Goal: Task Accomplishment & Management: Manage account settings

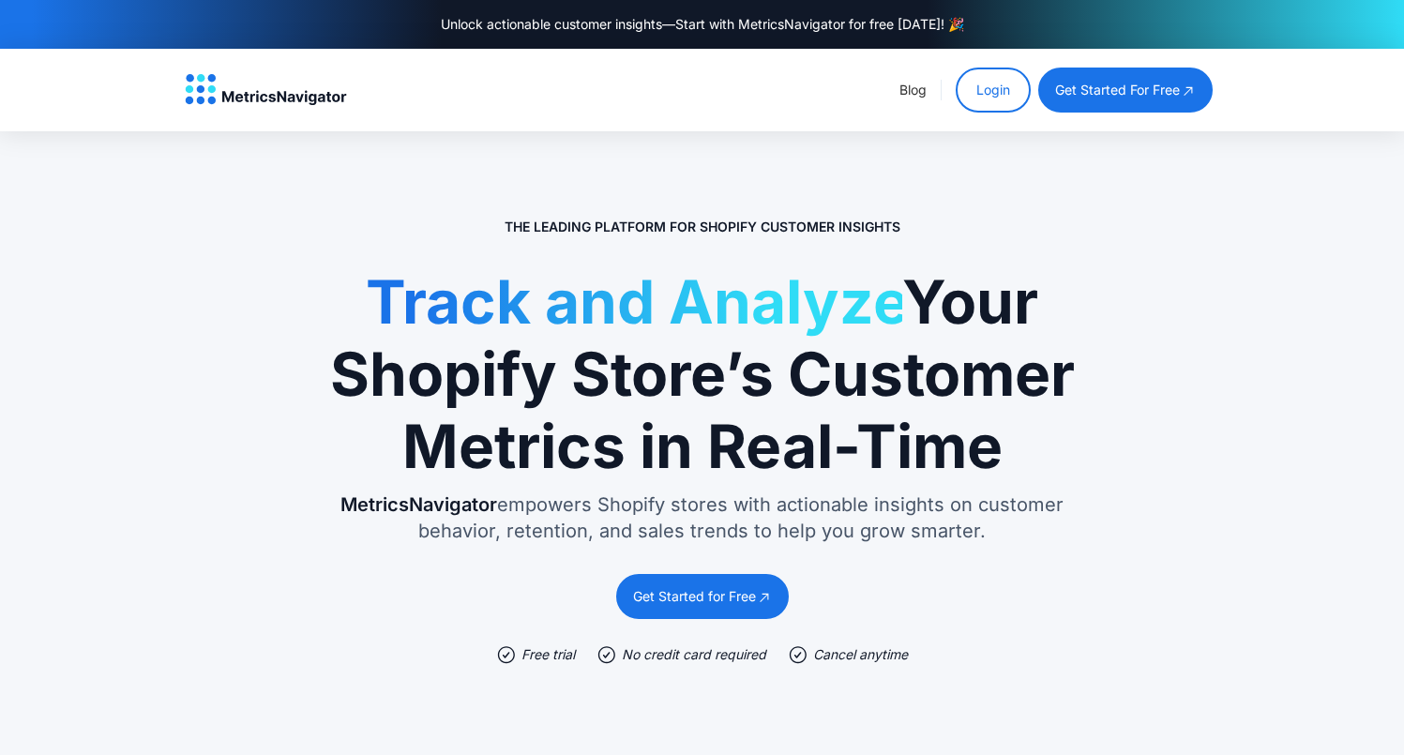
click at [988, 89] on link "Login" at bounding box center [993, 90] width 75 height 45
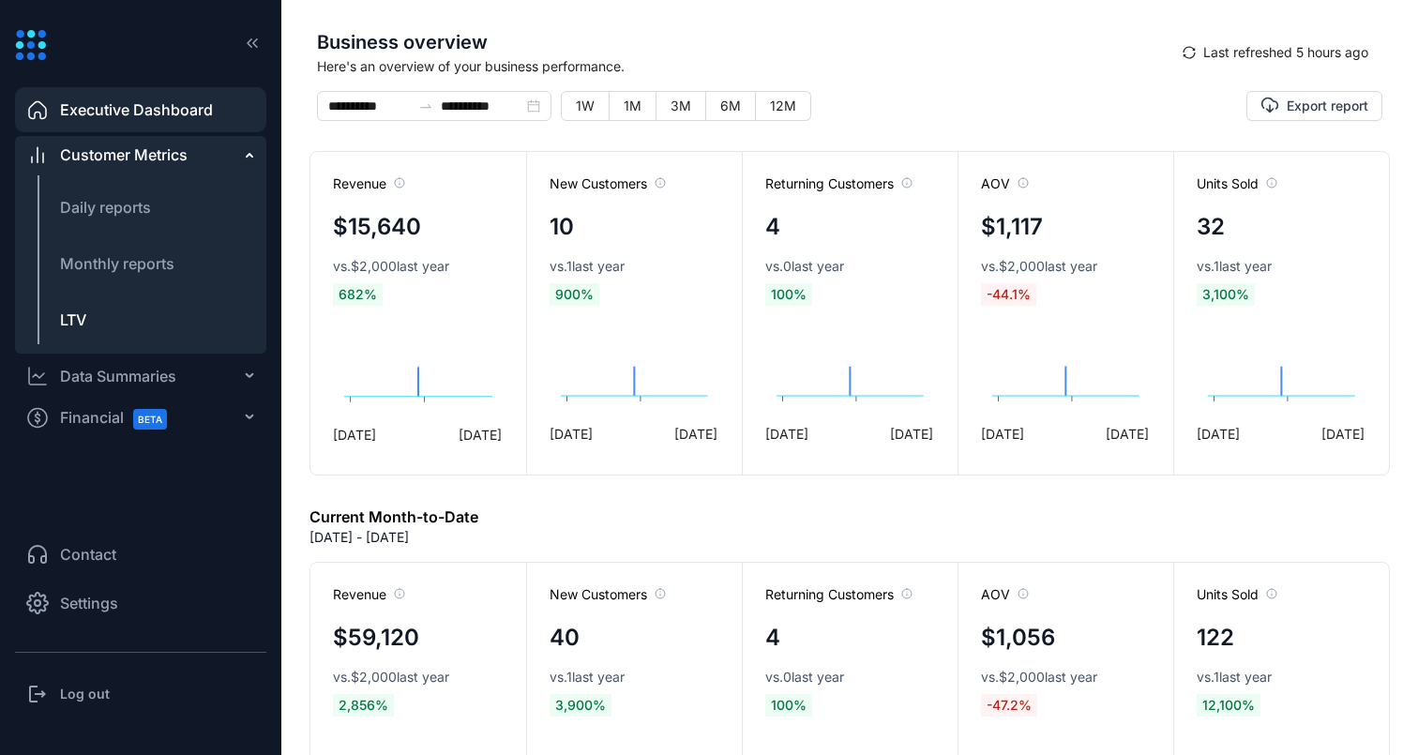
click at [112, 311] on li "LTV" at bounding box center [140, 319] width 251 height 45
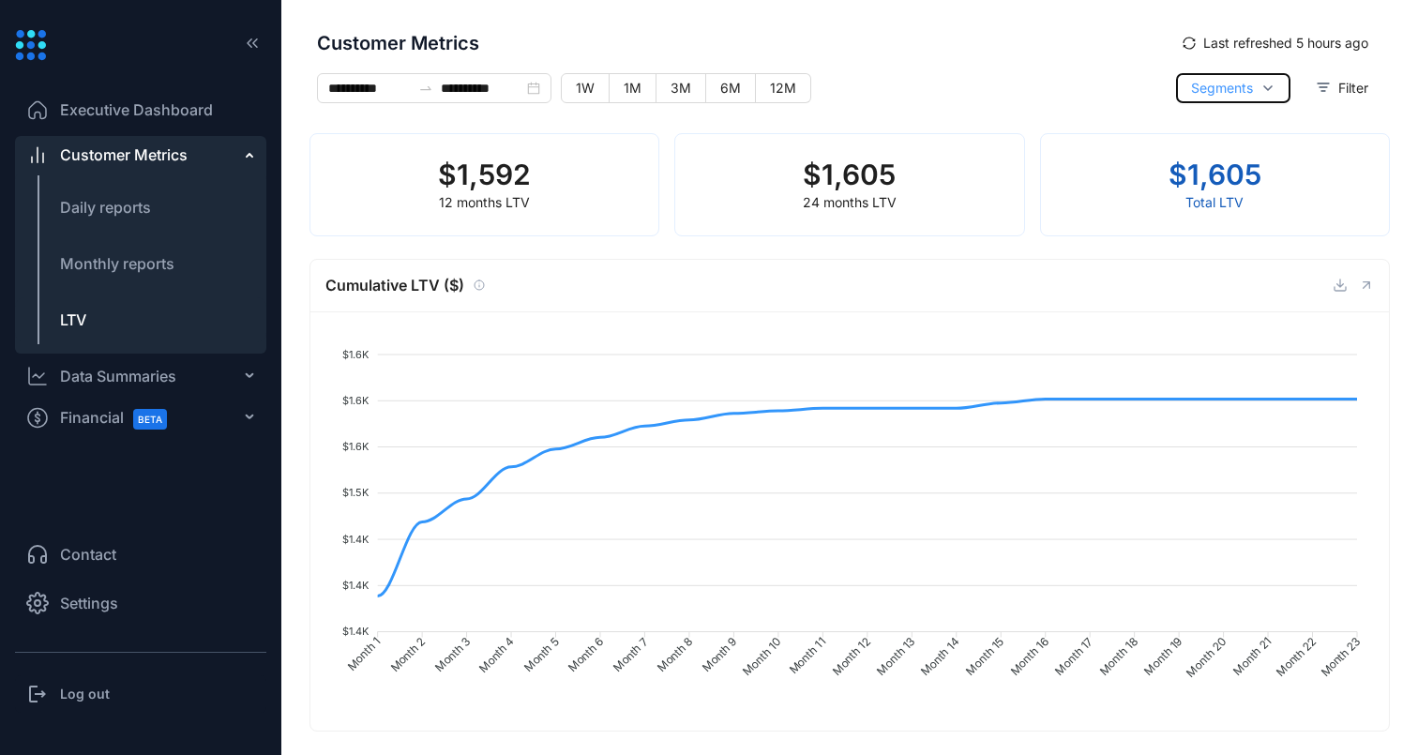
click at [1219, 91] on span "Segments" at bounding box center [1222, 88] width 62 height 21
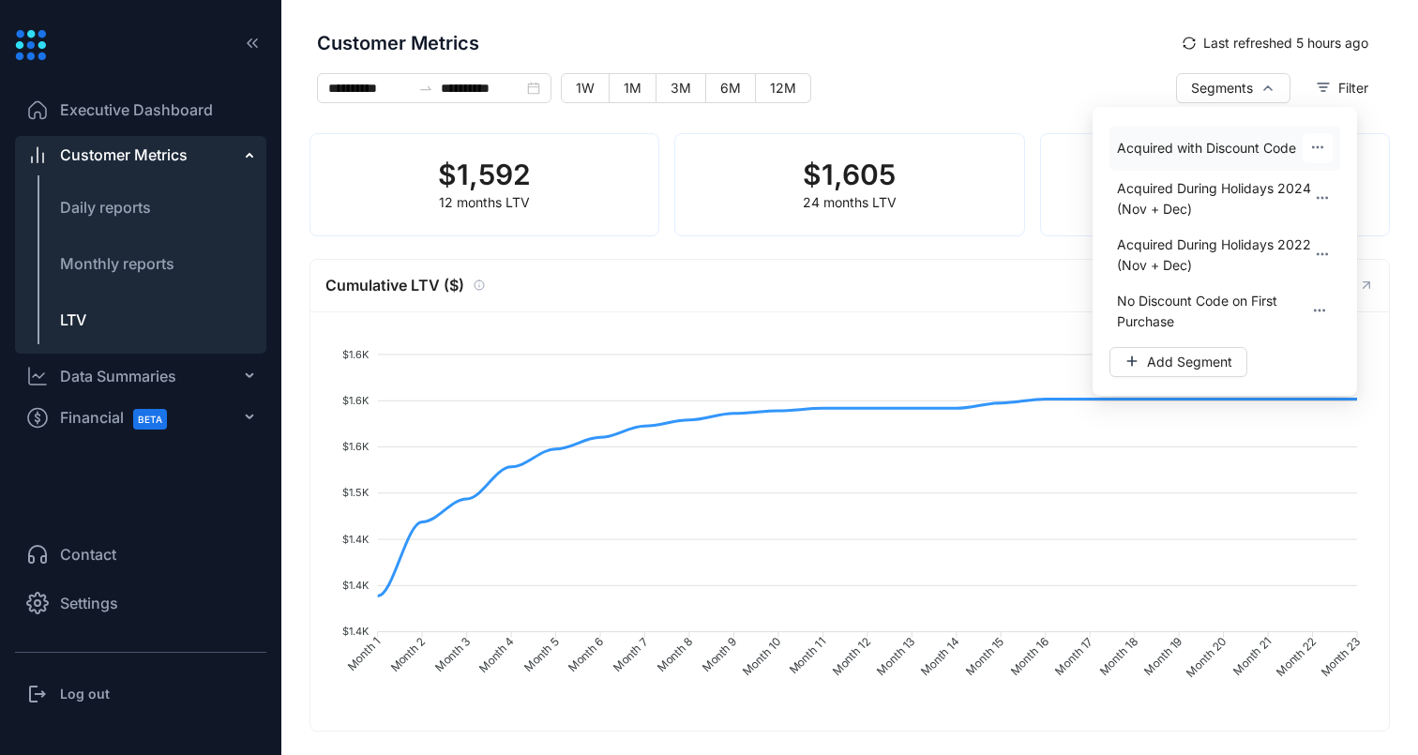
click at [1183, 146] on span "Acquired with Discount Code" at bounding box center [1206, 148] width 179 height 21
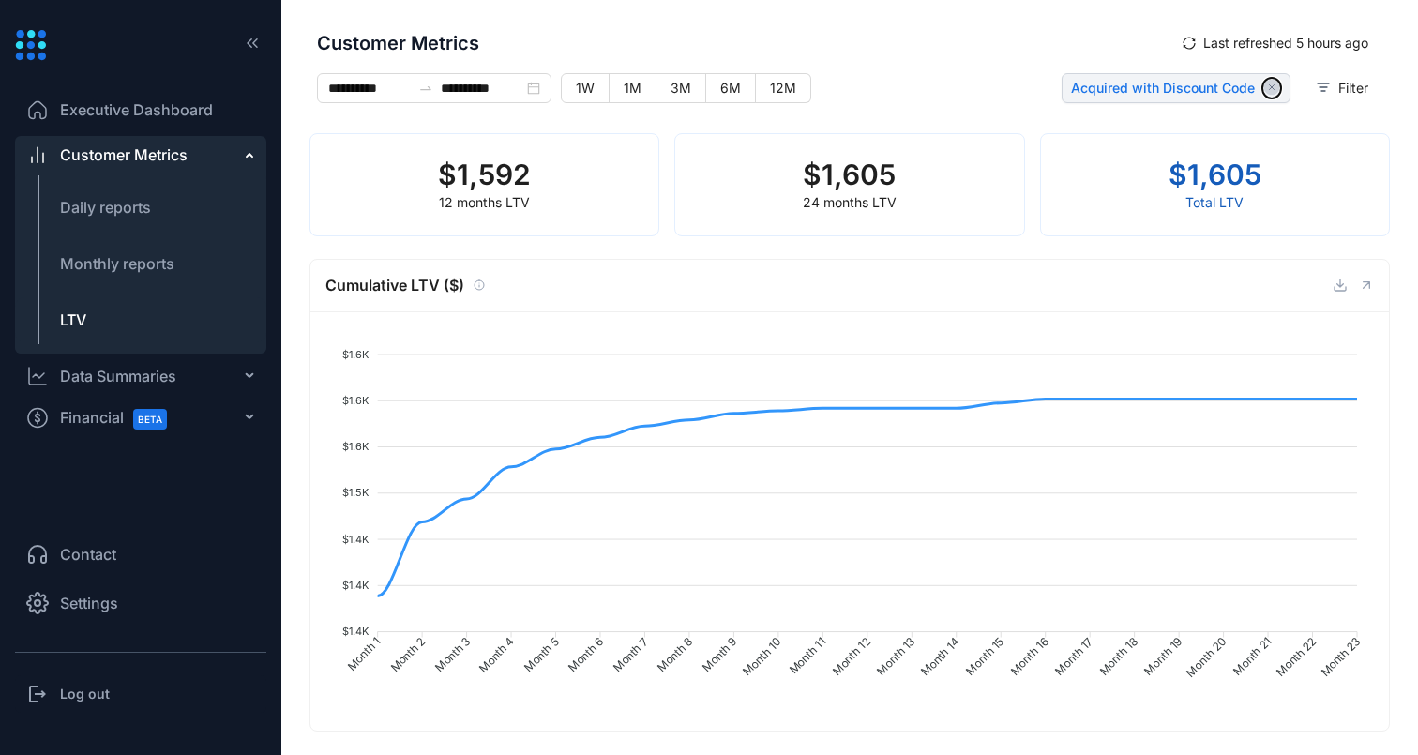
click at [1265, 87] on icon "button" at bounding box center [1272, 88] width 16 height 16
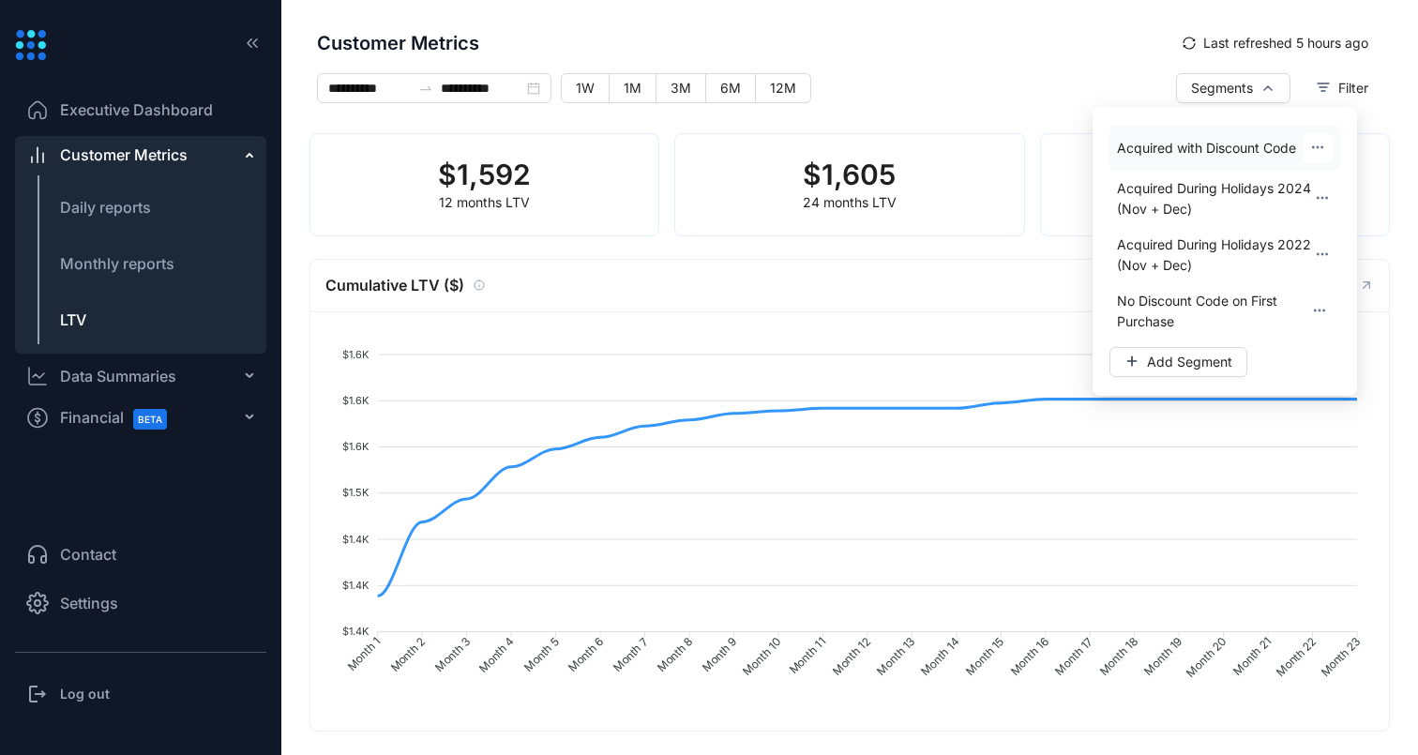
click at [1325, 146] on button "button" at bounding box center [1318, 148] width 30 height 30
click at [1321, 190] on button "Edit" at bounding box center [1318, 201] width 58 height 30
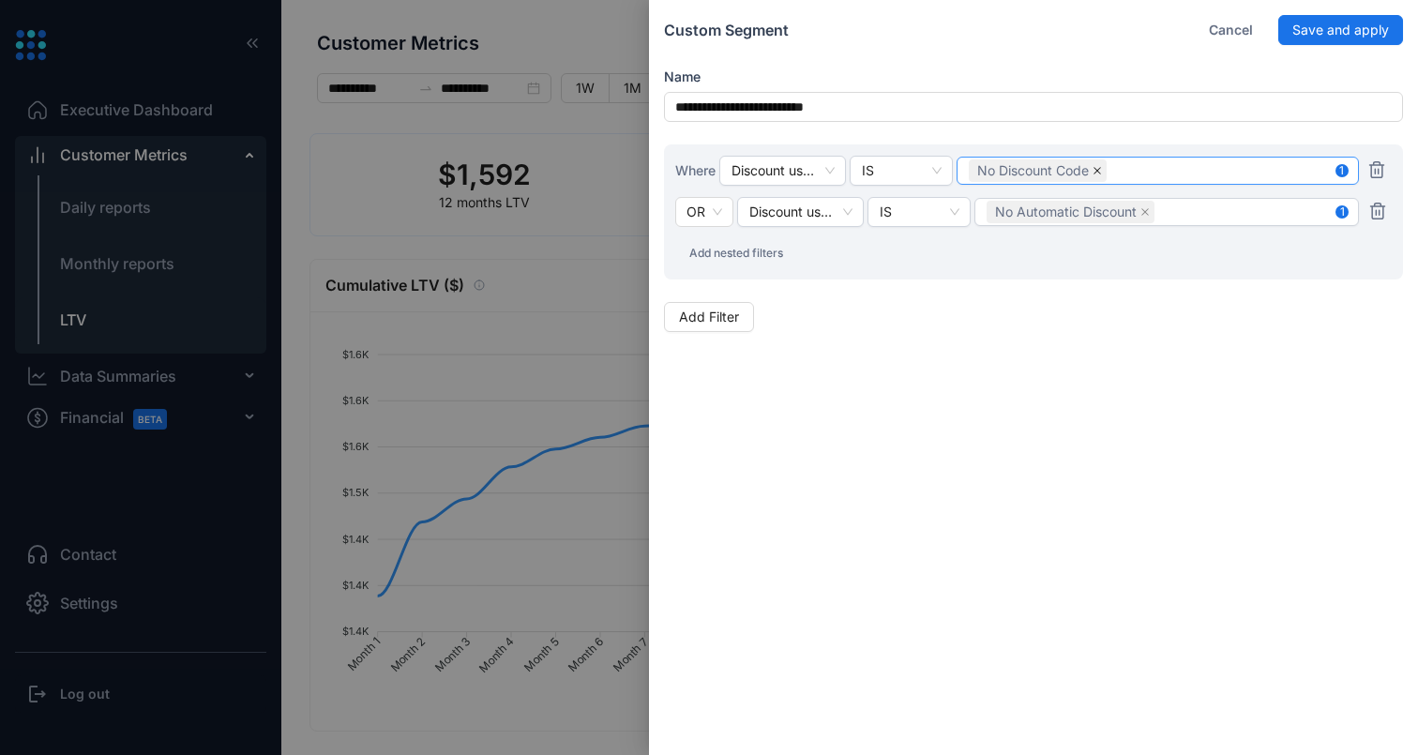
click at [1097, 173] on icon "close" at bounding box center [1098, 171] width 8 height 8
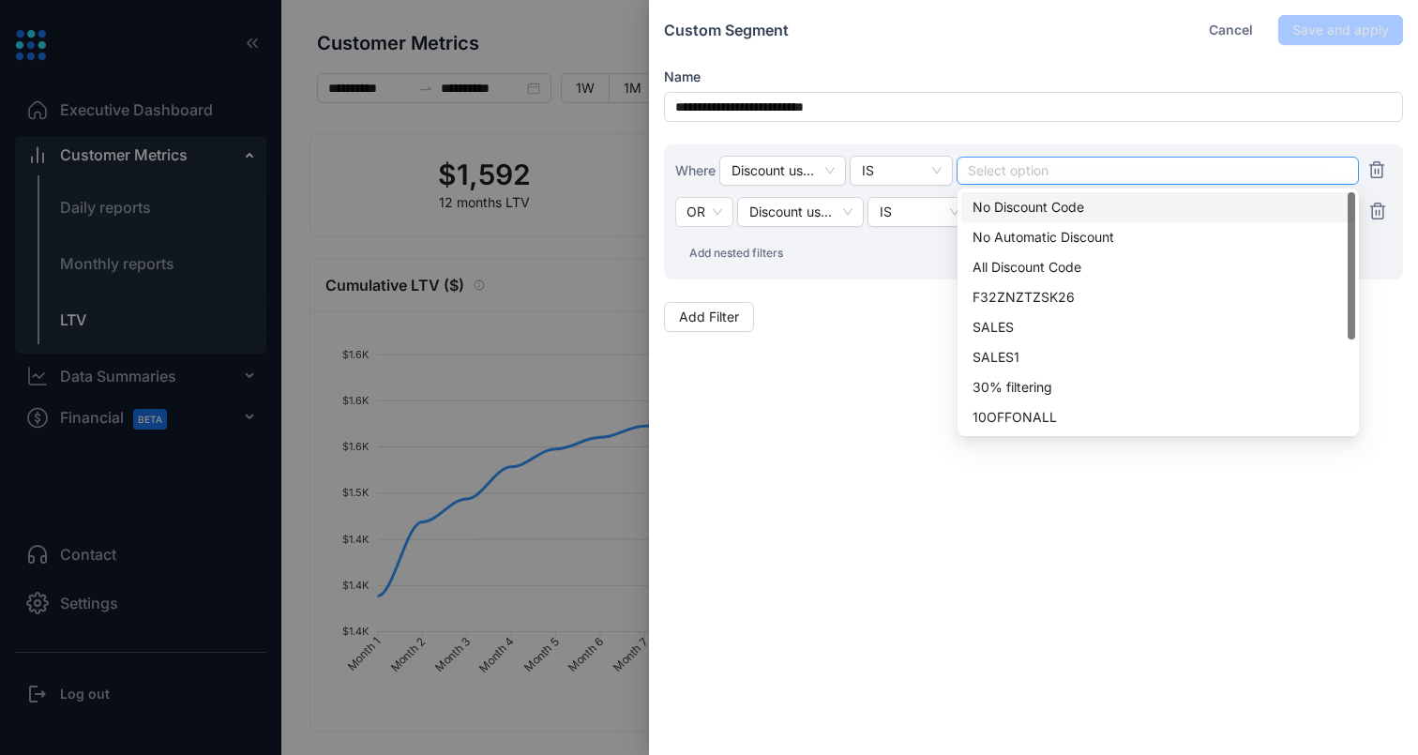
click at [1011, 168] on div at bounding box center [1158, 170] width 378 height 13
click at [1022, 262] on div "All Discount Code" at bounding box center [1158, 267] width 371 height 21
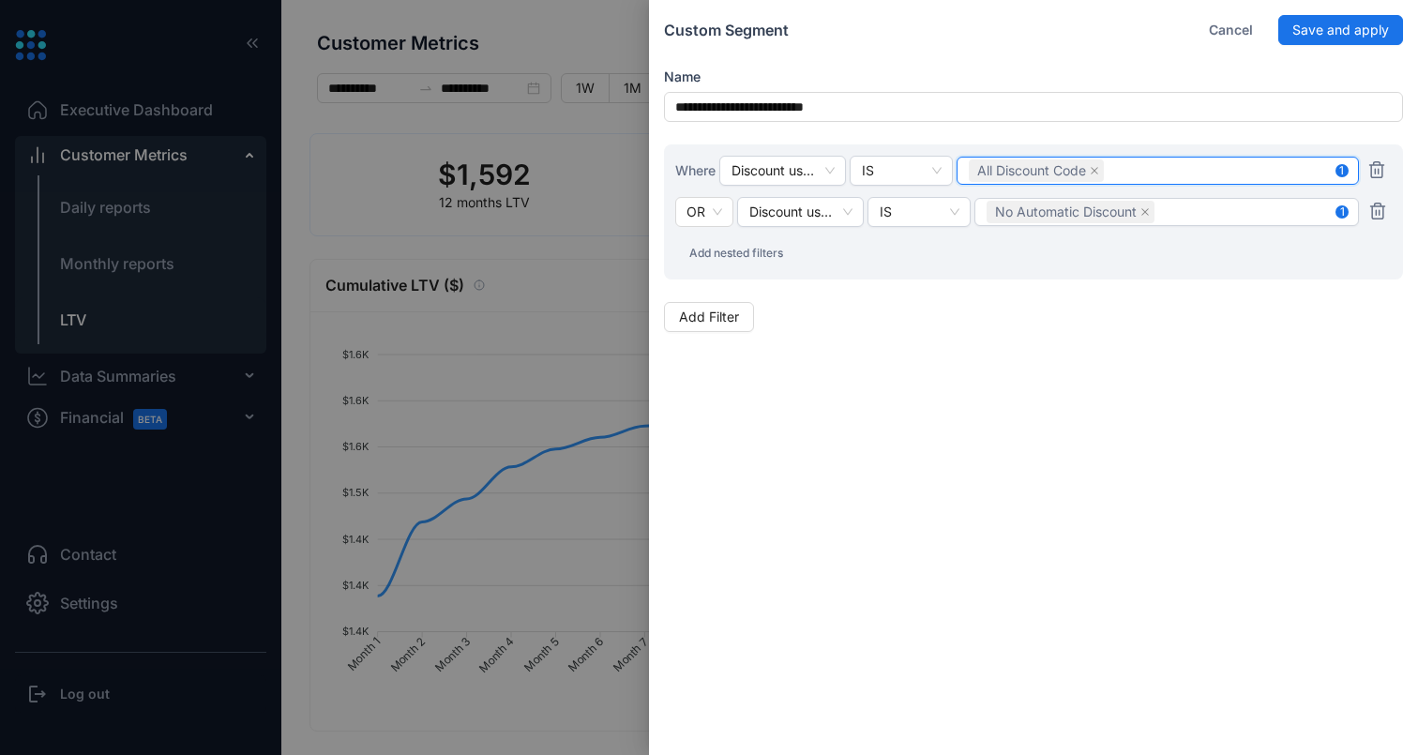
click at [860, 251] on div "Where Discount used on first purchase IS All Discount Code All Discount Code 1 …" at bounding box center [1033, 211] width 739 height 135
click at [1379, 214] on icon "button" at bounding box center [1377, 212] width 14 height 16
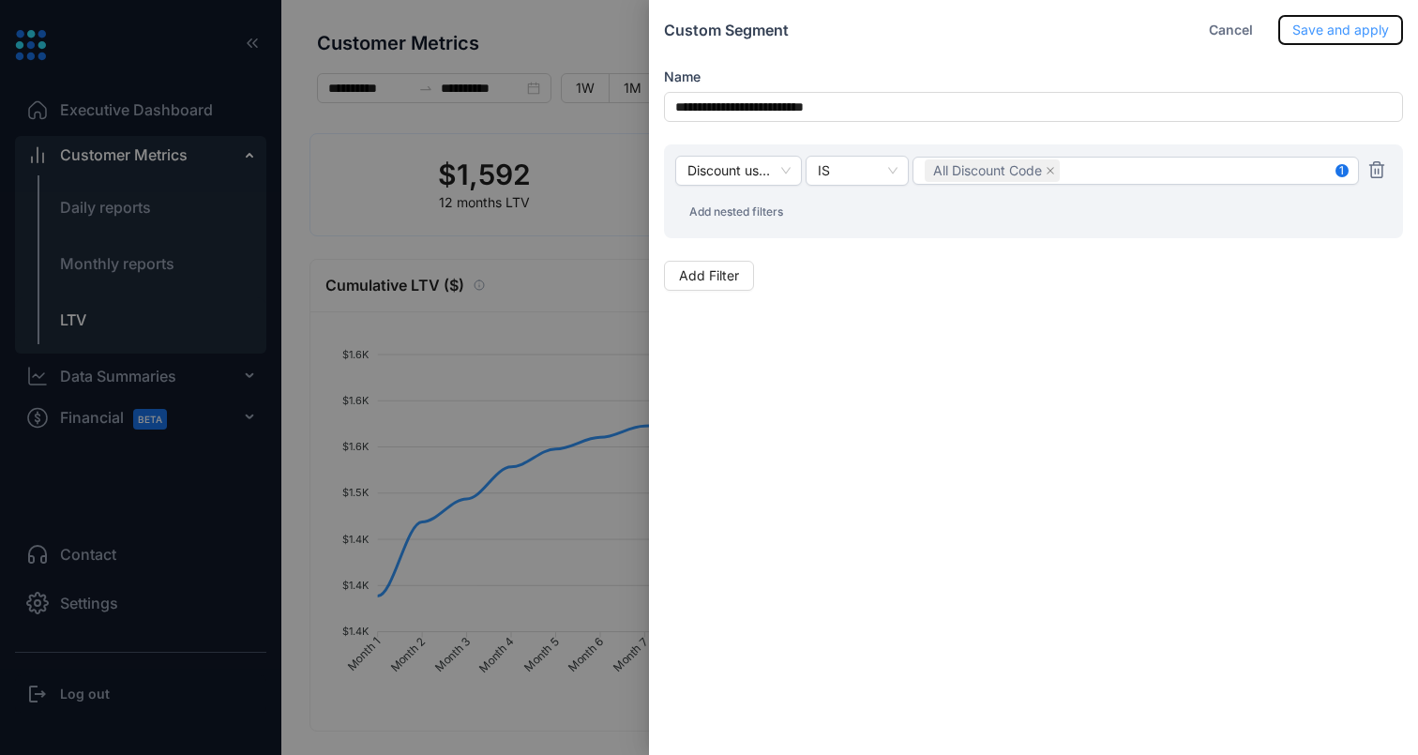
click at [1343, 23] on span "Save and apply" at bounding box center [1340, 30] width 97 height 21
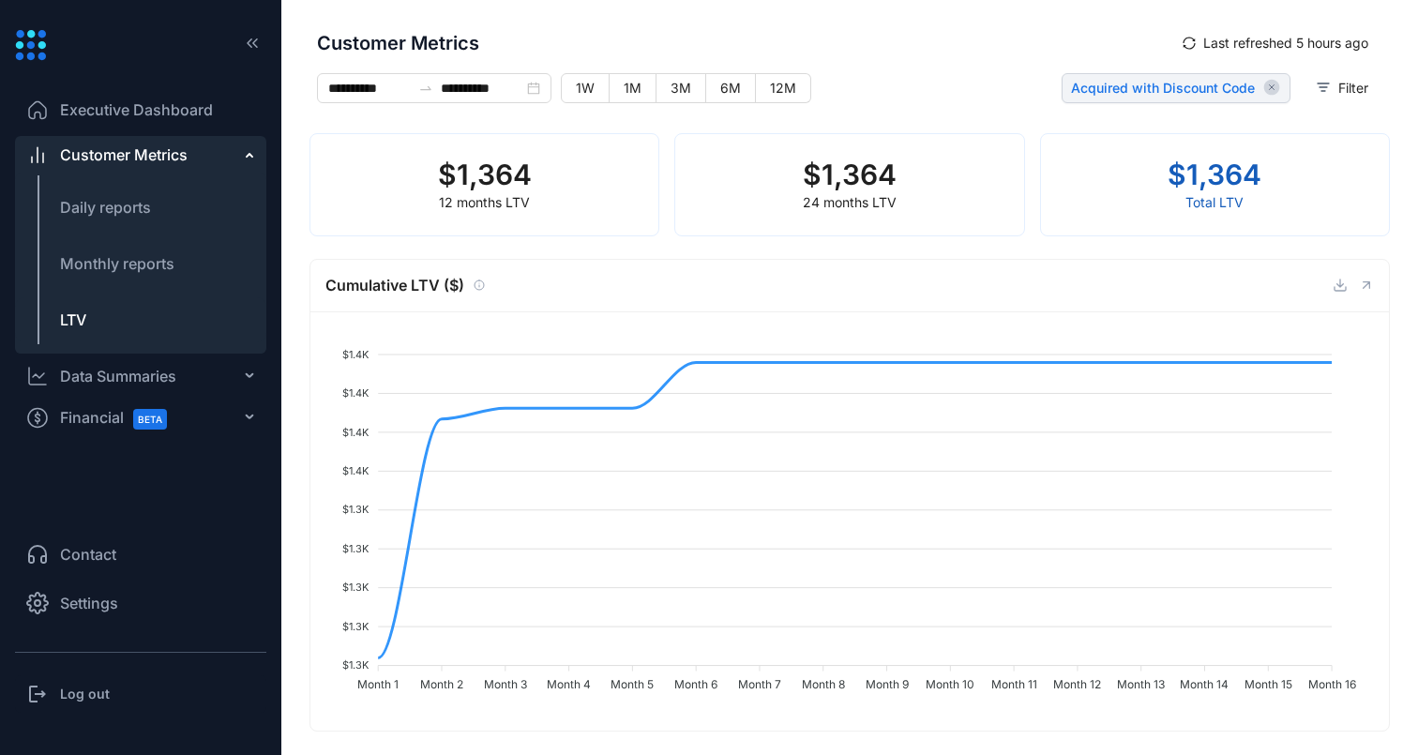
click at [1211, 83] on span "Acquired with Discount Code" at bounding box center [1163, 88] width 184 height 19
click at [1269, 85] on icon "button" at bounding box center [1272, 88] width 16 height 16
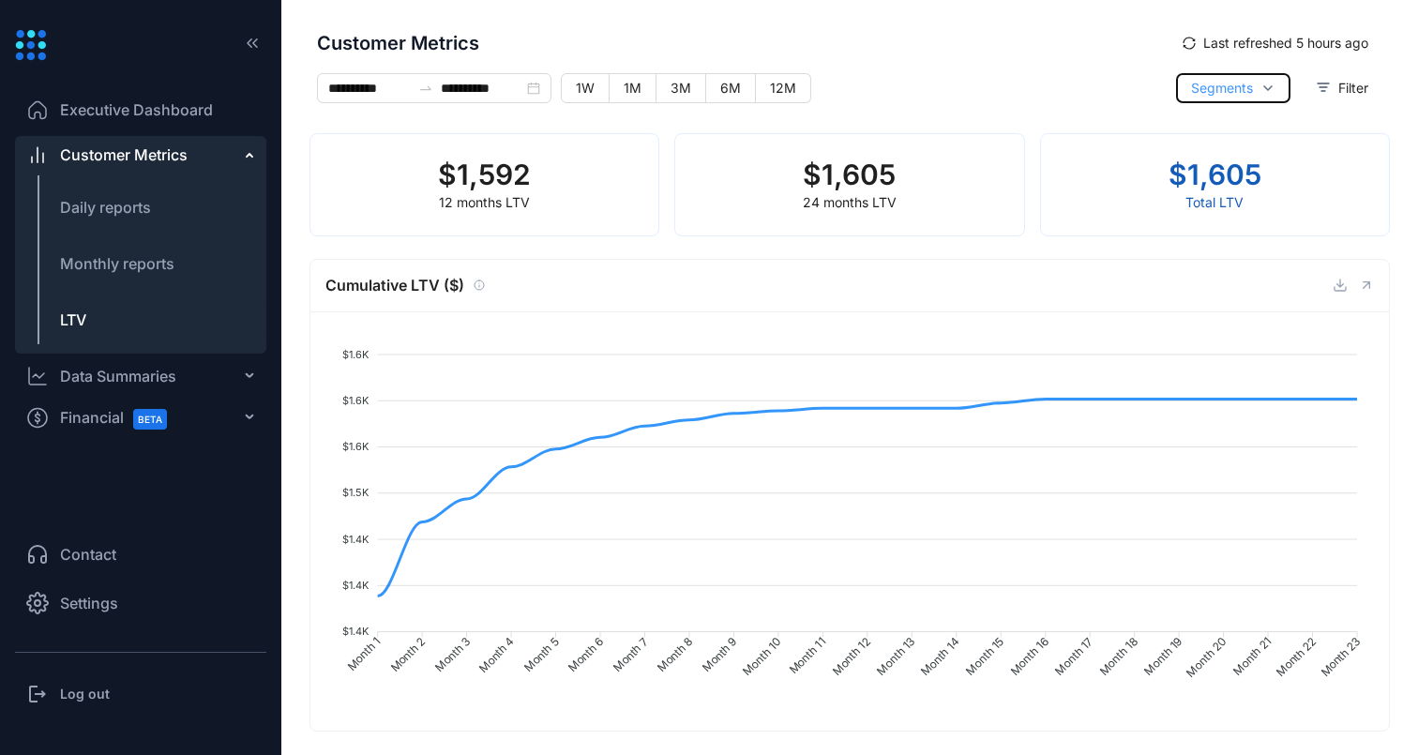
click at [1264, 83] on icon "button" at bounding box center [1268, 88] width 15 height 15
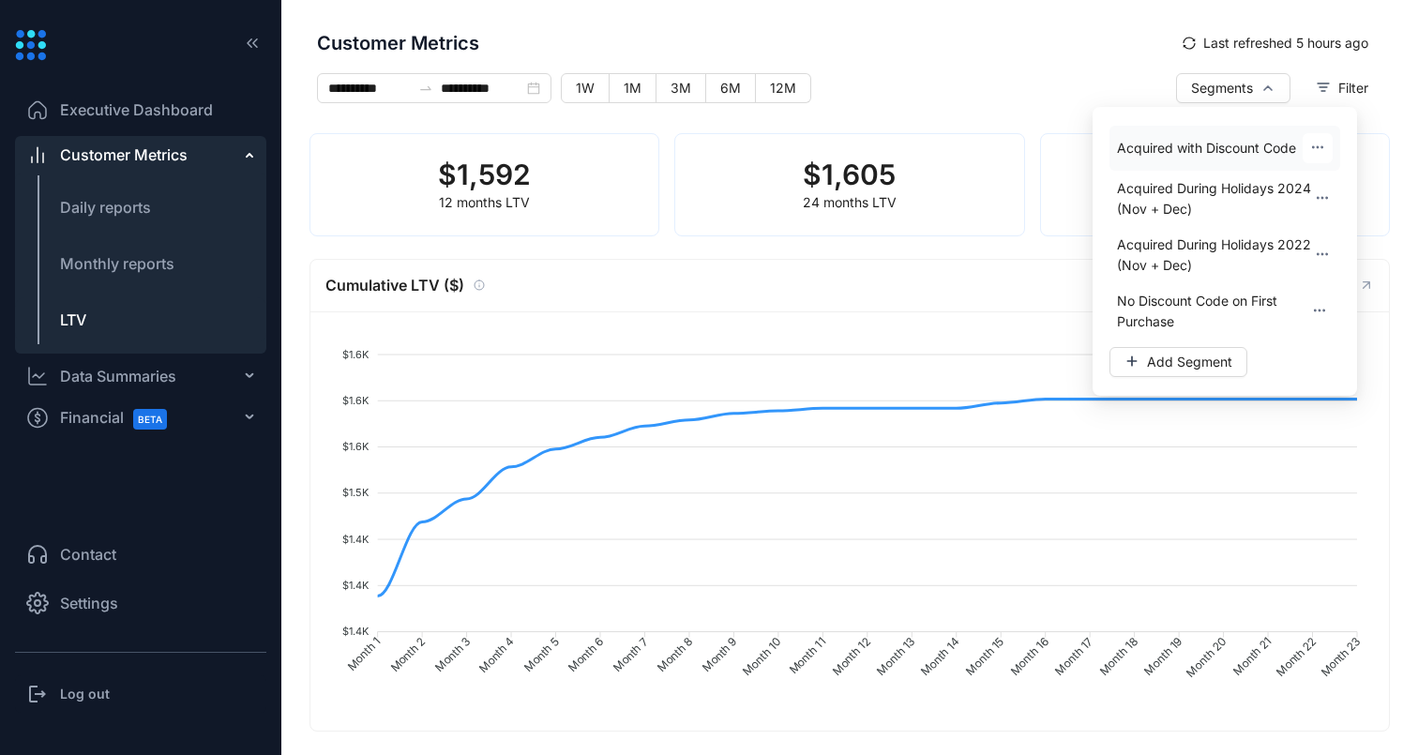
click at [1317, 146] on icon "button" at bounding box center [1317, 146] width 1 height 1
click at [1321, 207] on span "Edit" at bounding box center [1309, 200] width 23 height 19
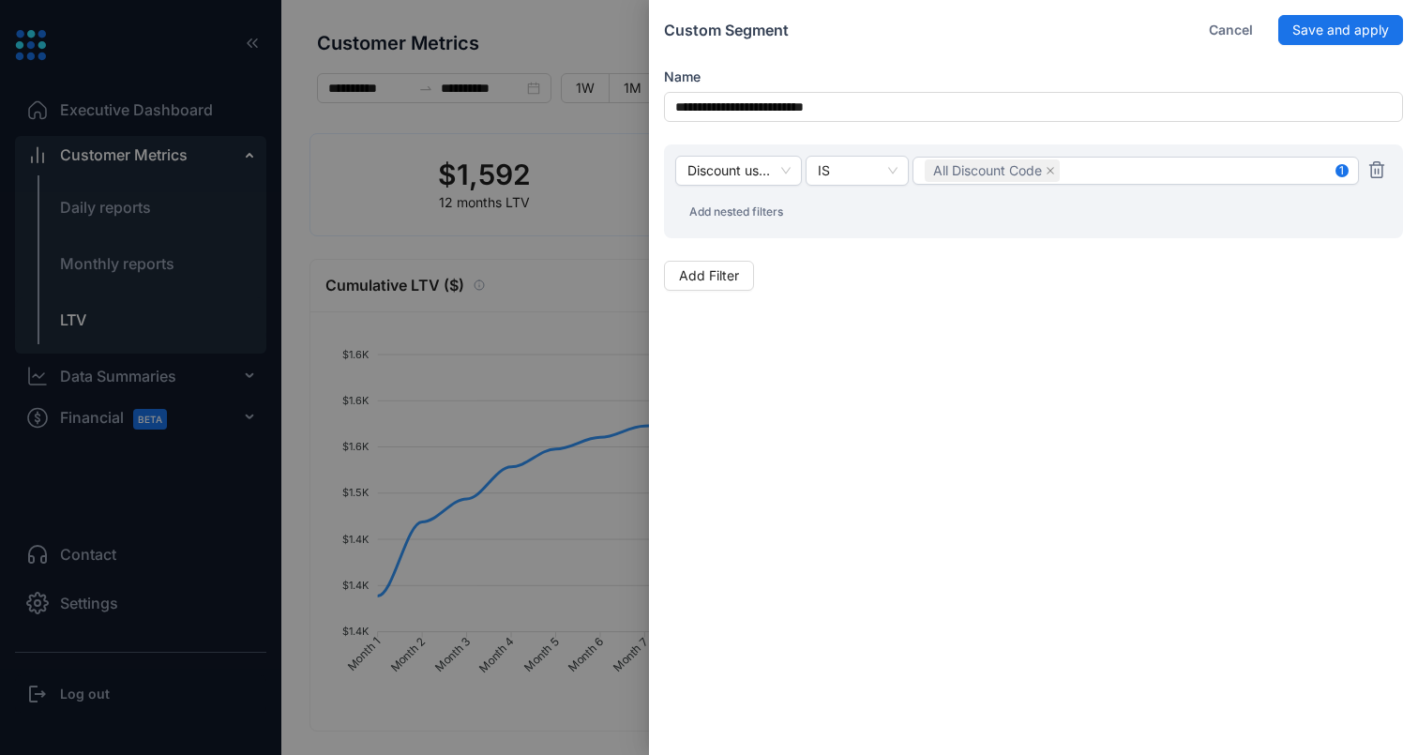
click at [596, 212] on div at bounding box center [709, 377] width 1418 height 755
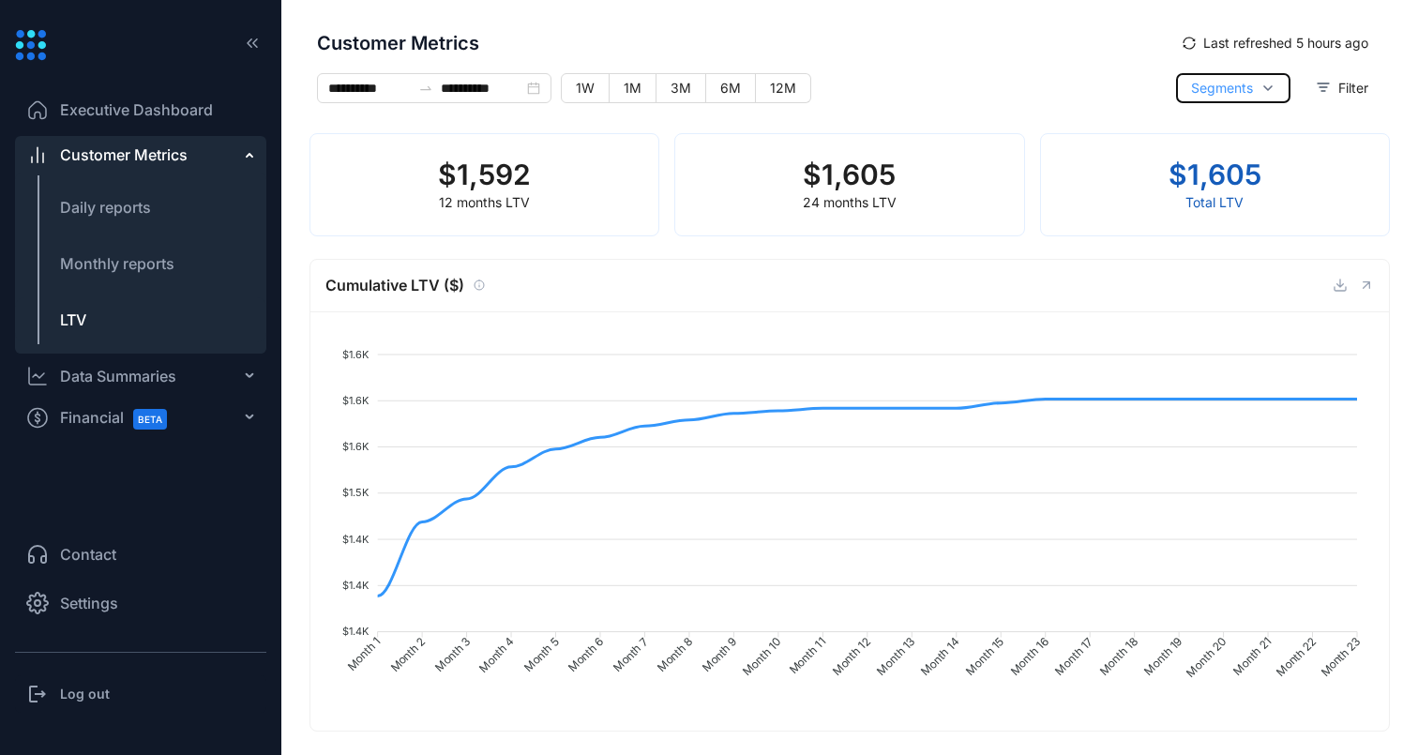
click at [1215, 96] on span "Segments" at bounding box center [1222, 88] width 62 height 21
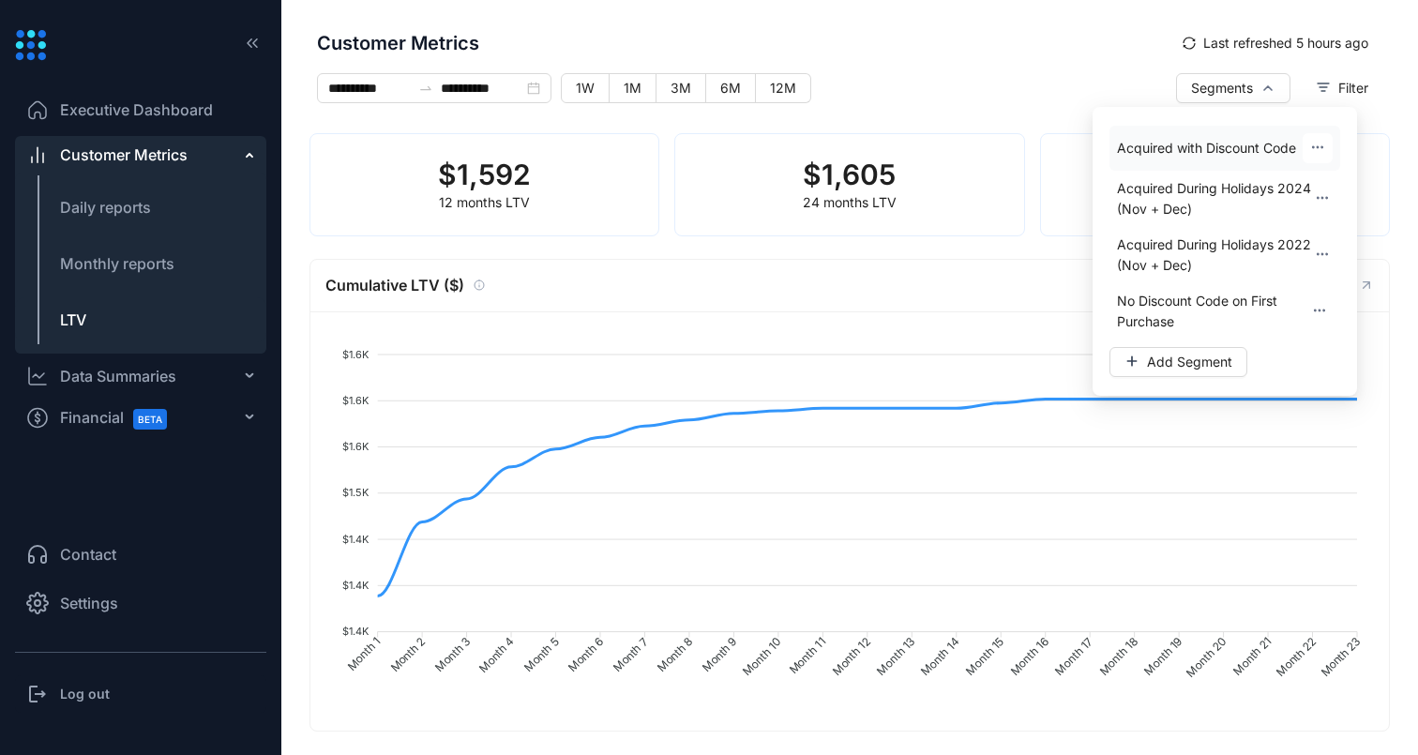
click at [1322, 145] on icon "button" at bounding box center [1317, 147] width 15 height 15
click at [1311, 196] on span "Edit" at bounding box center [1309, 200] width 23 height 19
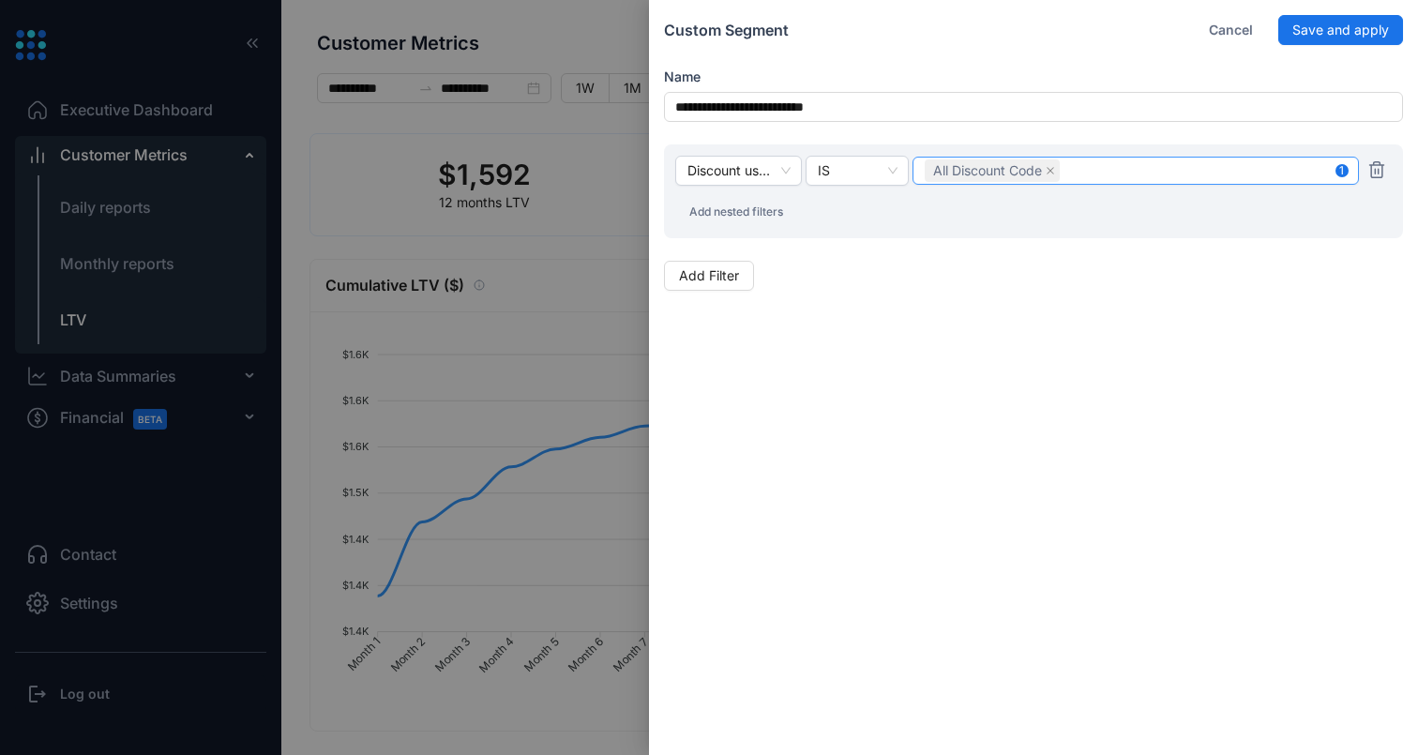
click at [1088, 176] on div "All Discount Code" at bounding box center [1136, 171] width 422 height 26
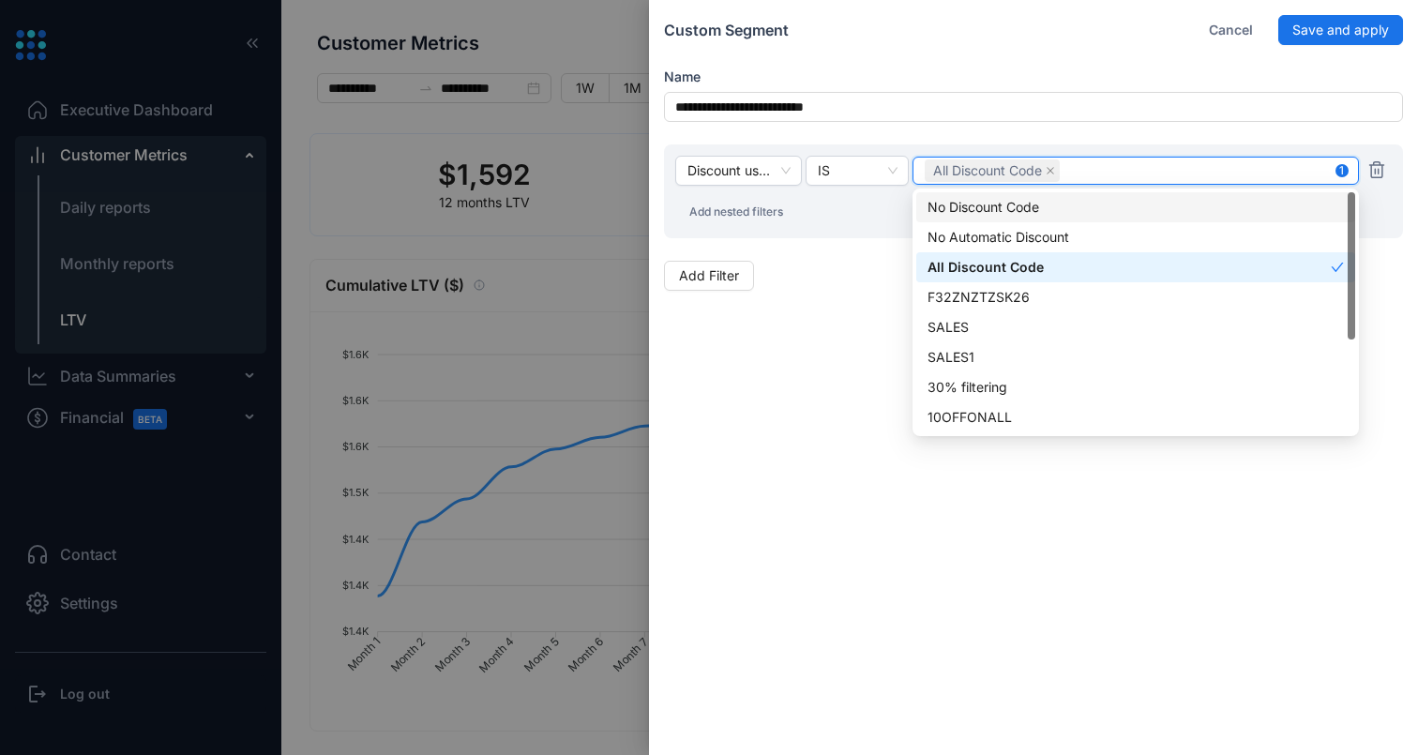
click at [763, 210] on span "Add nested filters" at bounding box center [736, 212] width 94 height 17
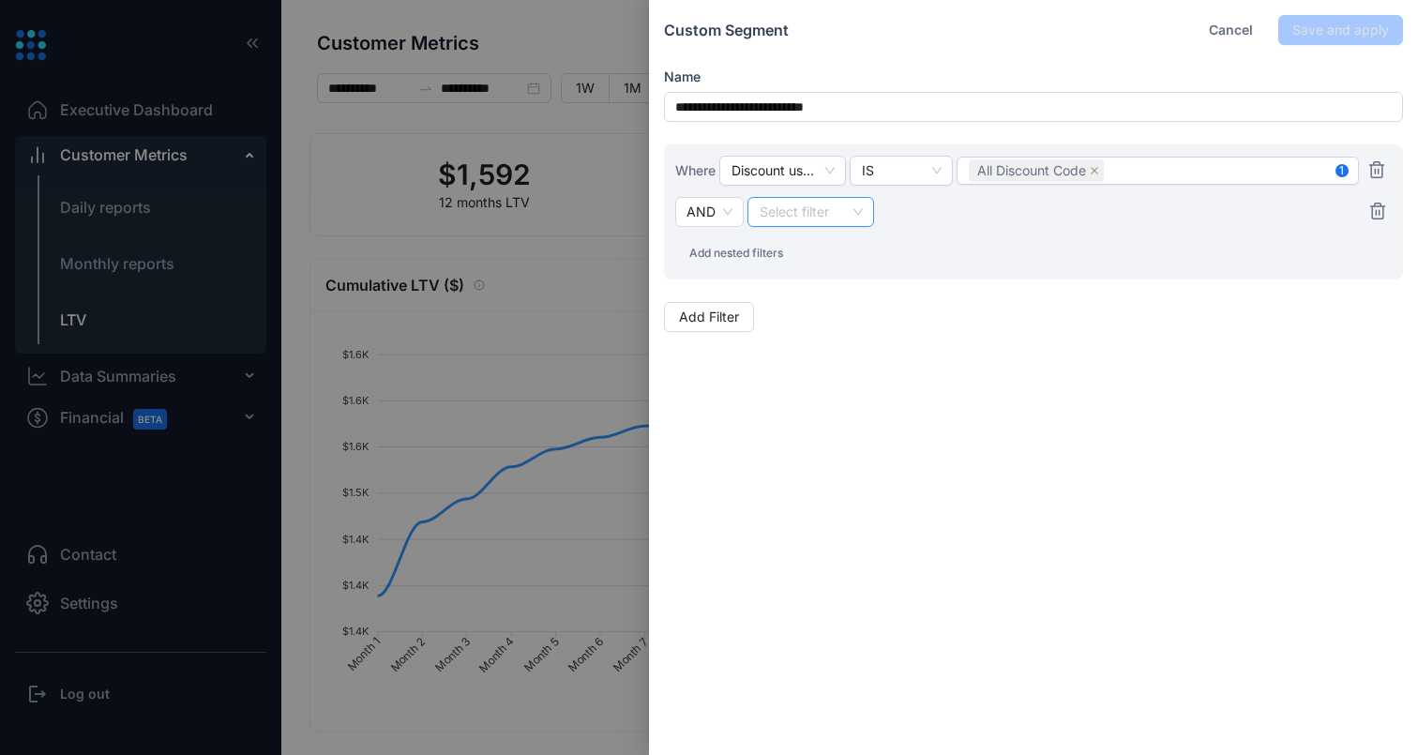
click at [830, 215] on input "search" at bounding box center [811, 212] width 104 height 28
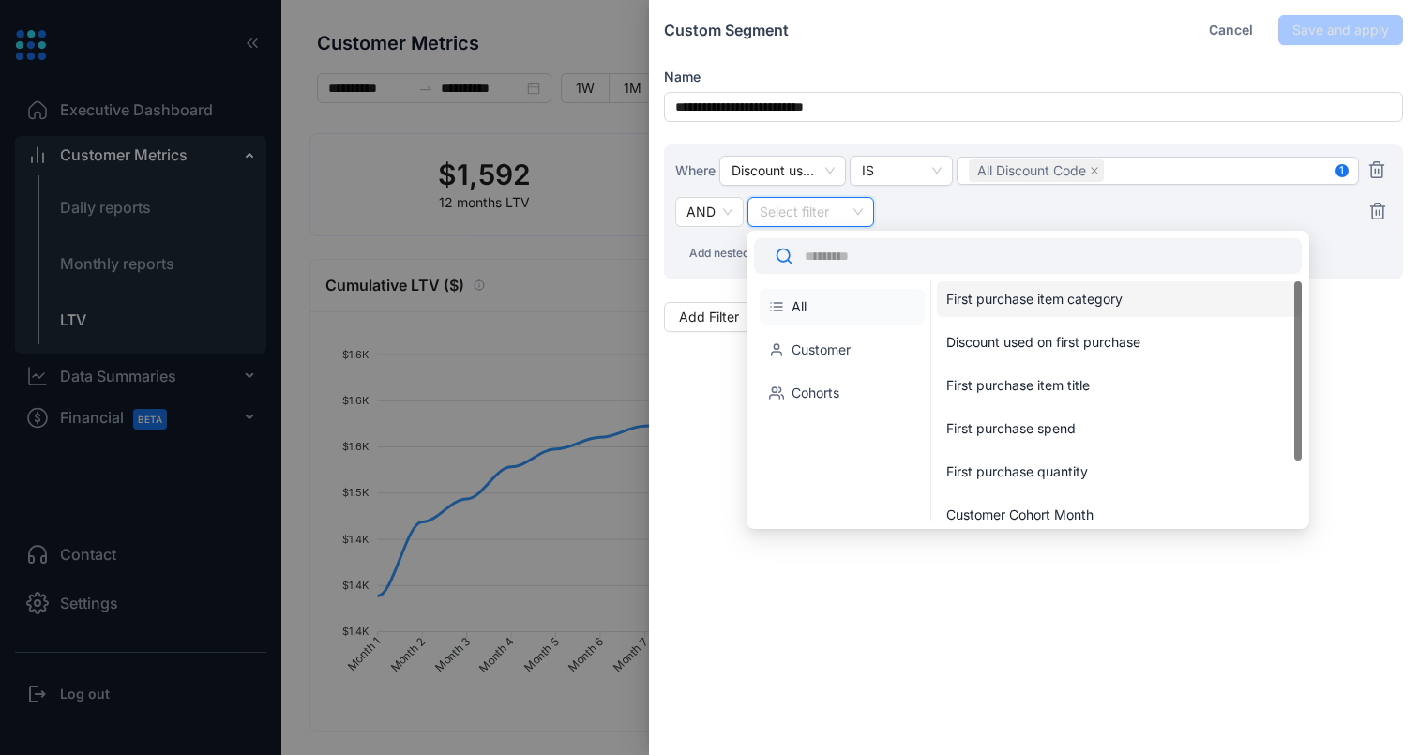
click at [828, 382] on li "Cohorts" at bounding box center [842, 393] width 165 height 36
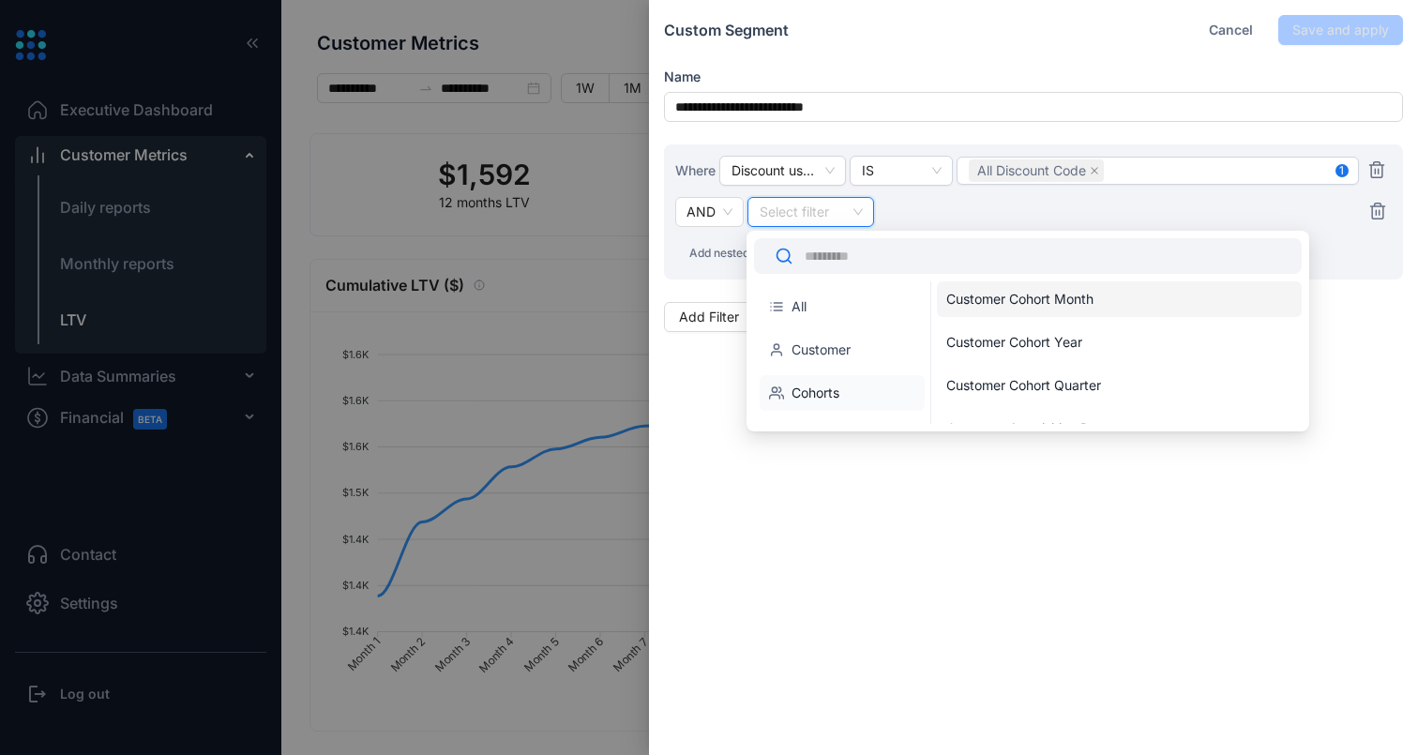
click at [827, 355] on li "Customer" at bounding box center [842, 350] width 165 height 36
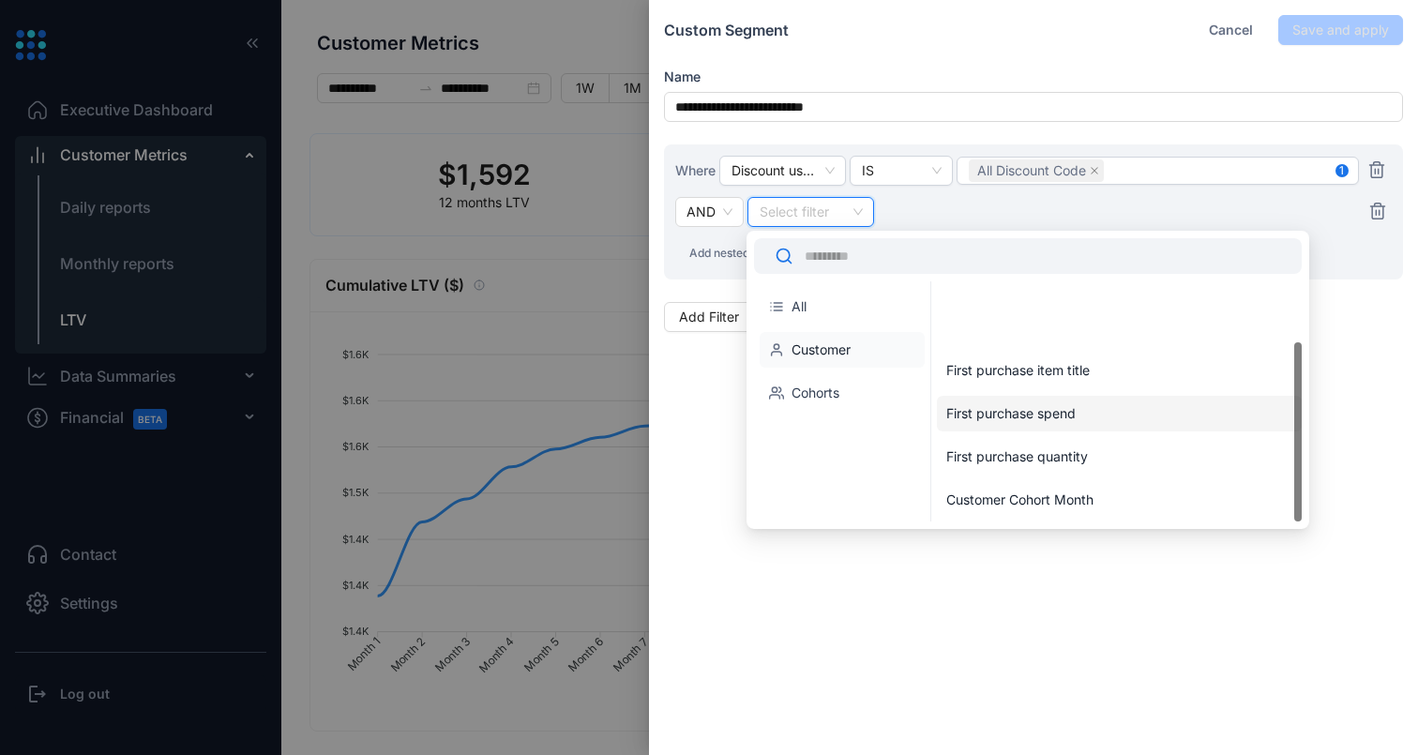
scroll to position [81, 0]
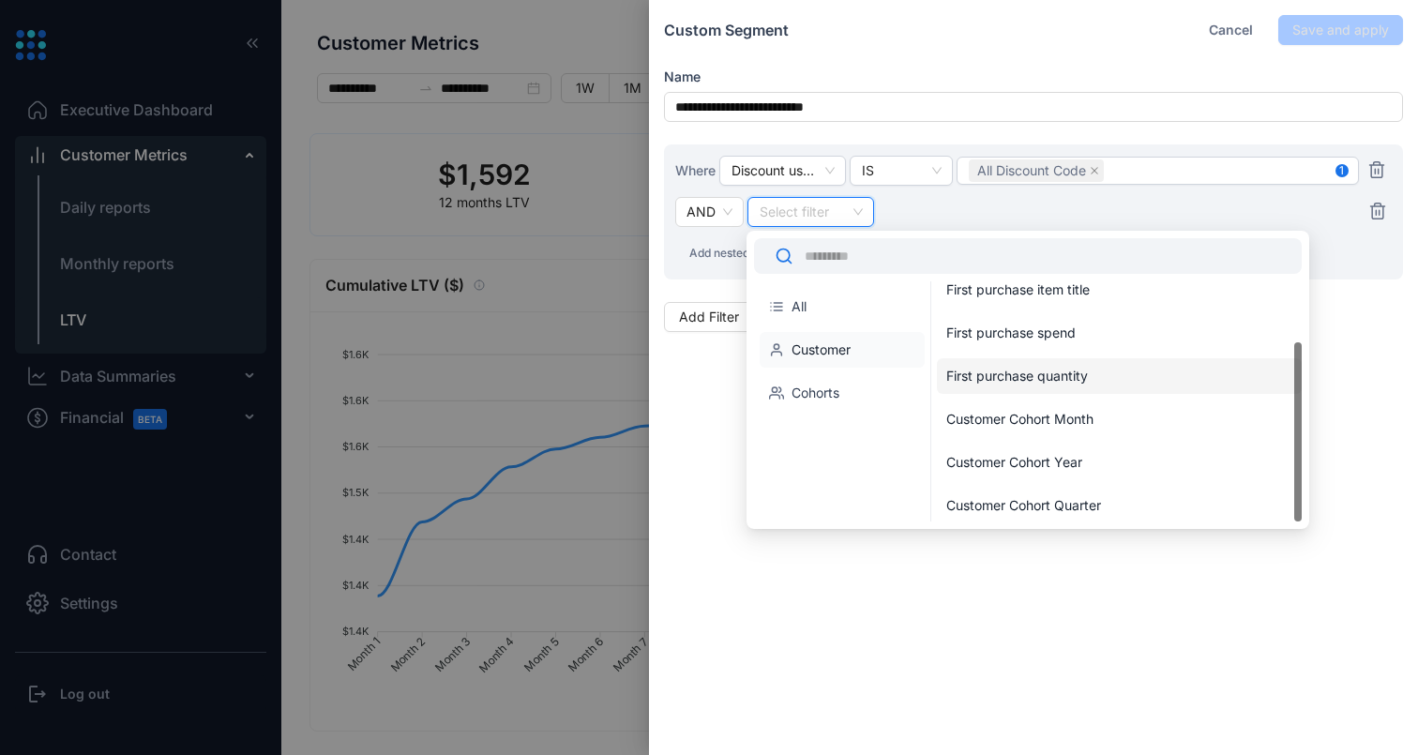
click at [855, 309] on li "All" at bounding box center [842, 307] width 165 height 36
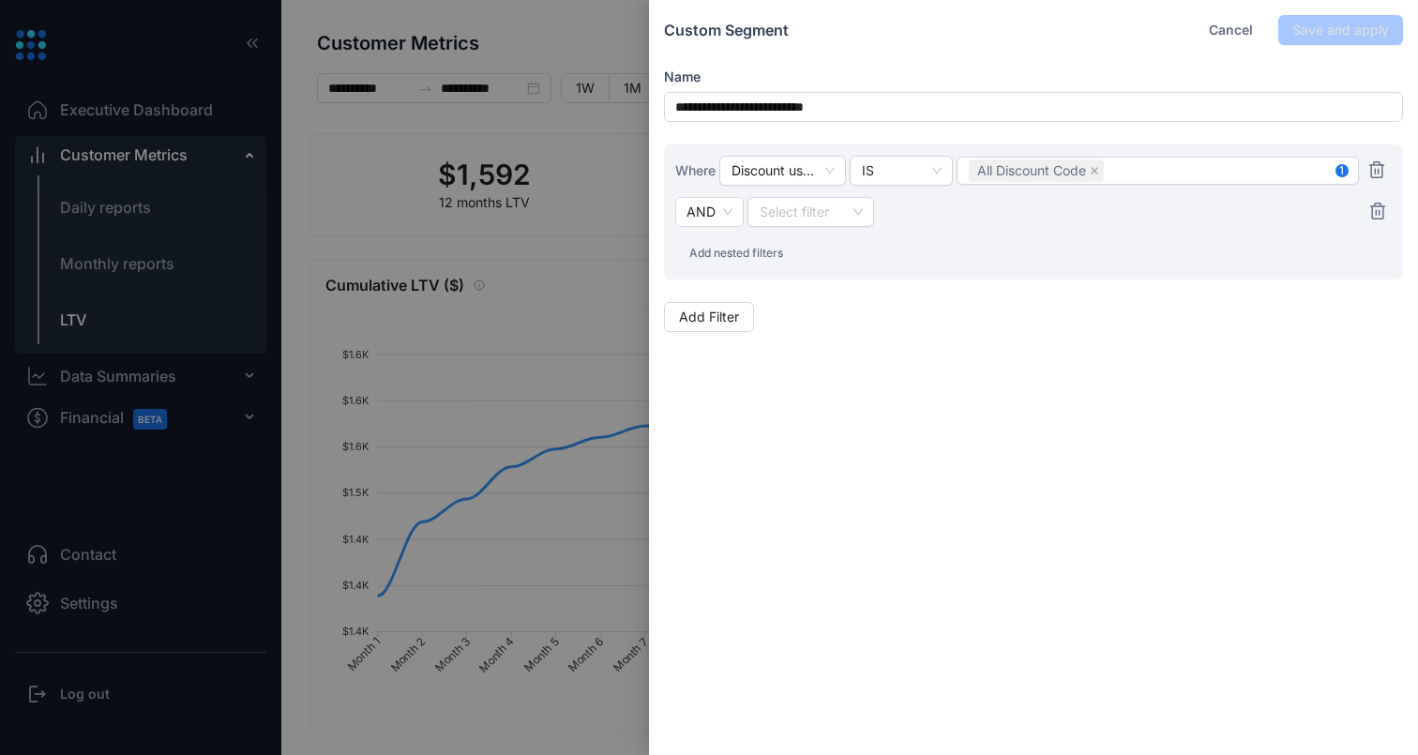
click at [960, 213] on div "Select filter" at bounding box center [1052, 212] width 611 height 30
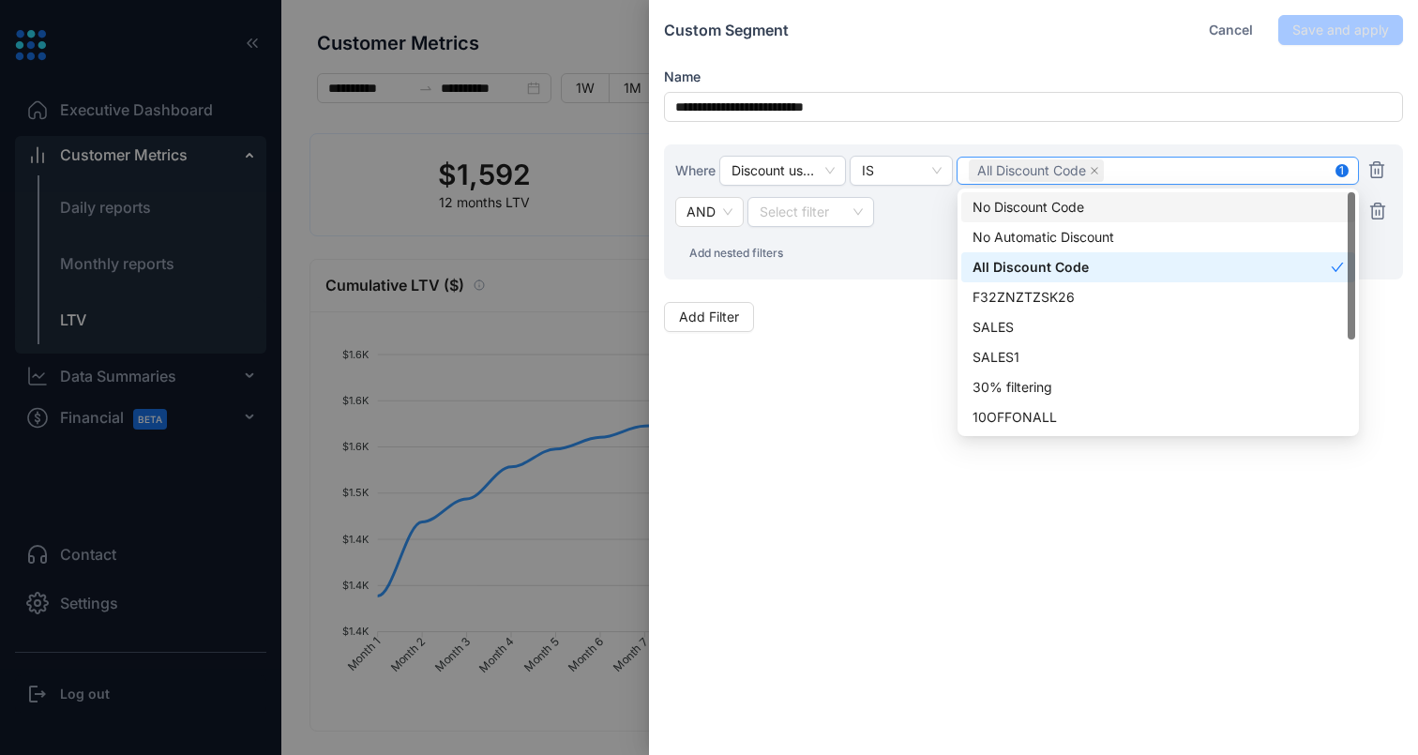
click at [1133, 167] on div "All Discount Code" at bounding box center [1158, 171] width 378 height 26
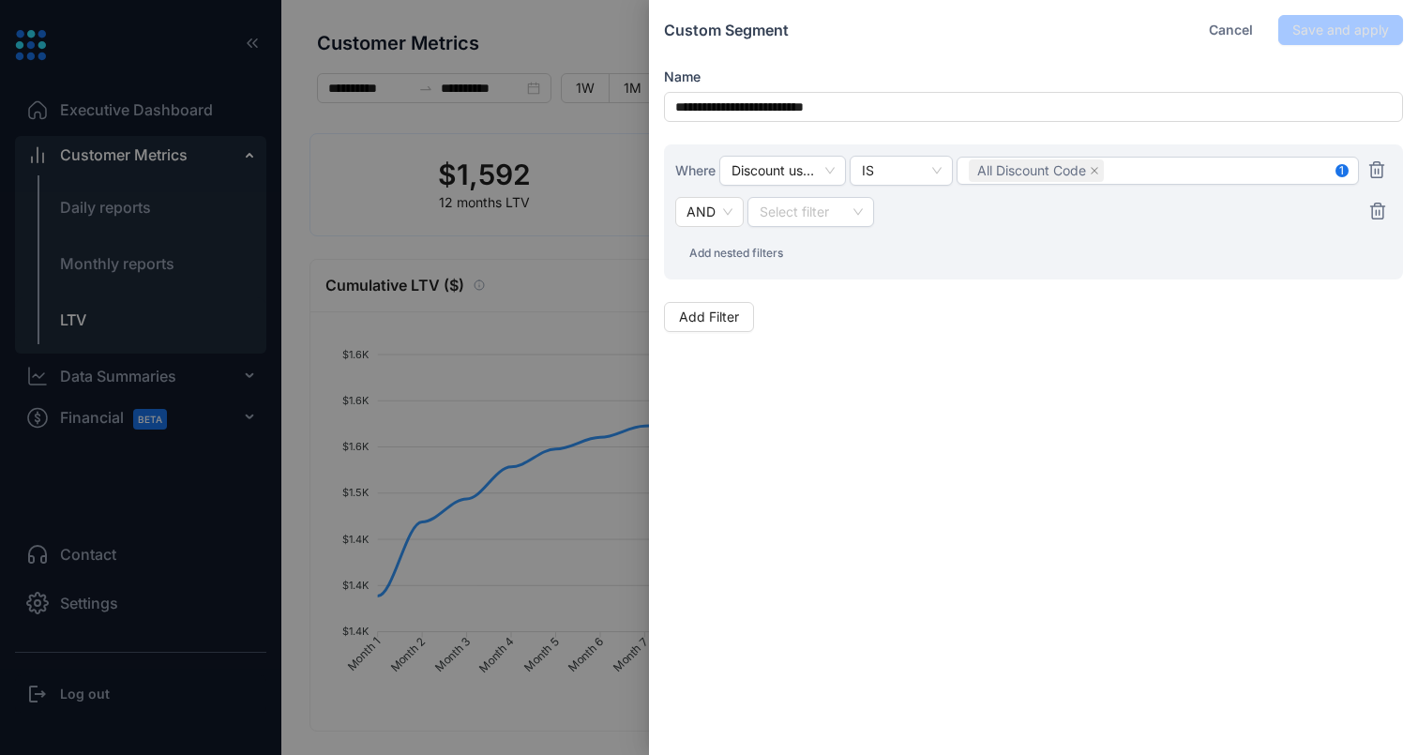
click at [519, 310] on div at bounding box center [709, 377] width 1418 height 755
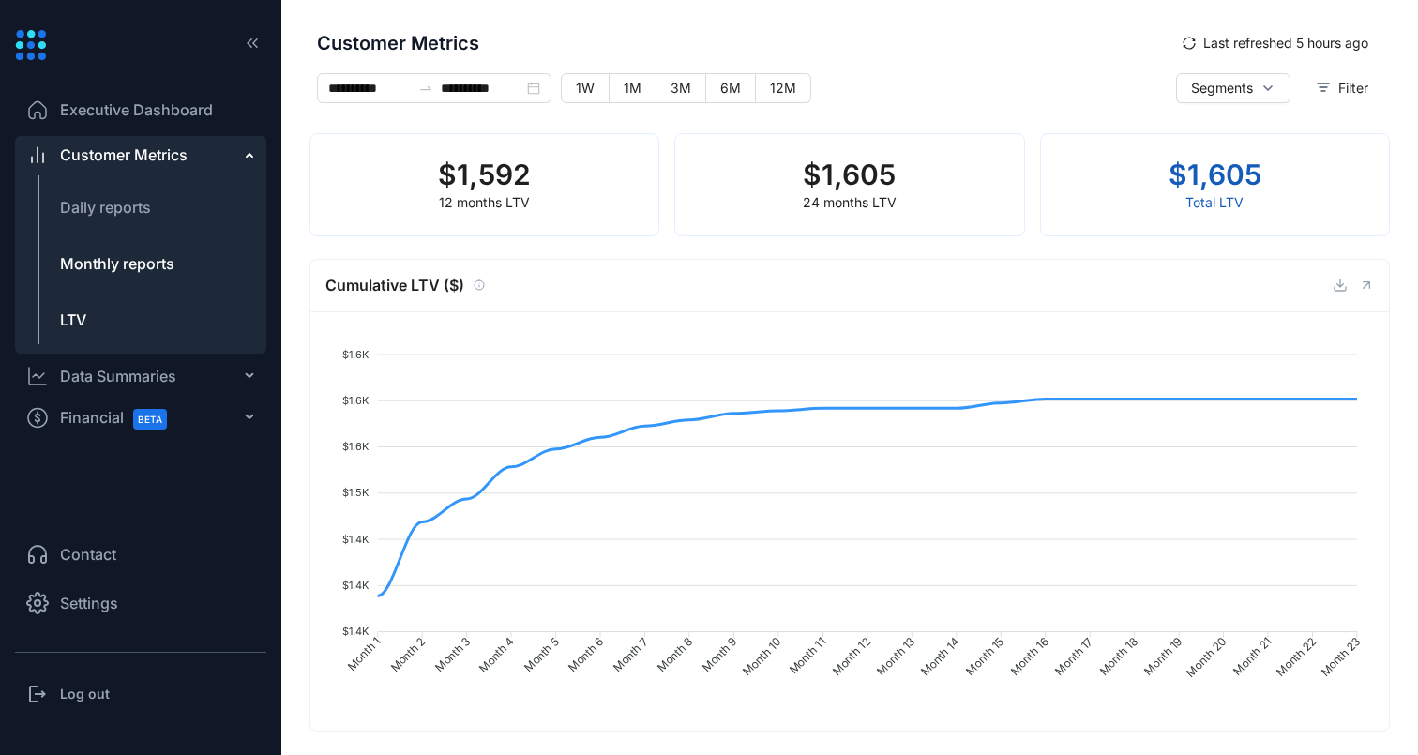
click at [153, 259] on span "Monthly reports" at bounding box center [117, 263] width 114 height 19
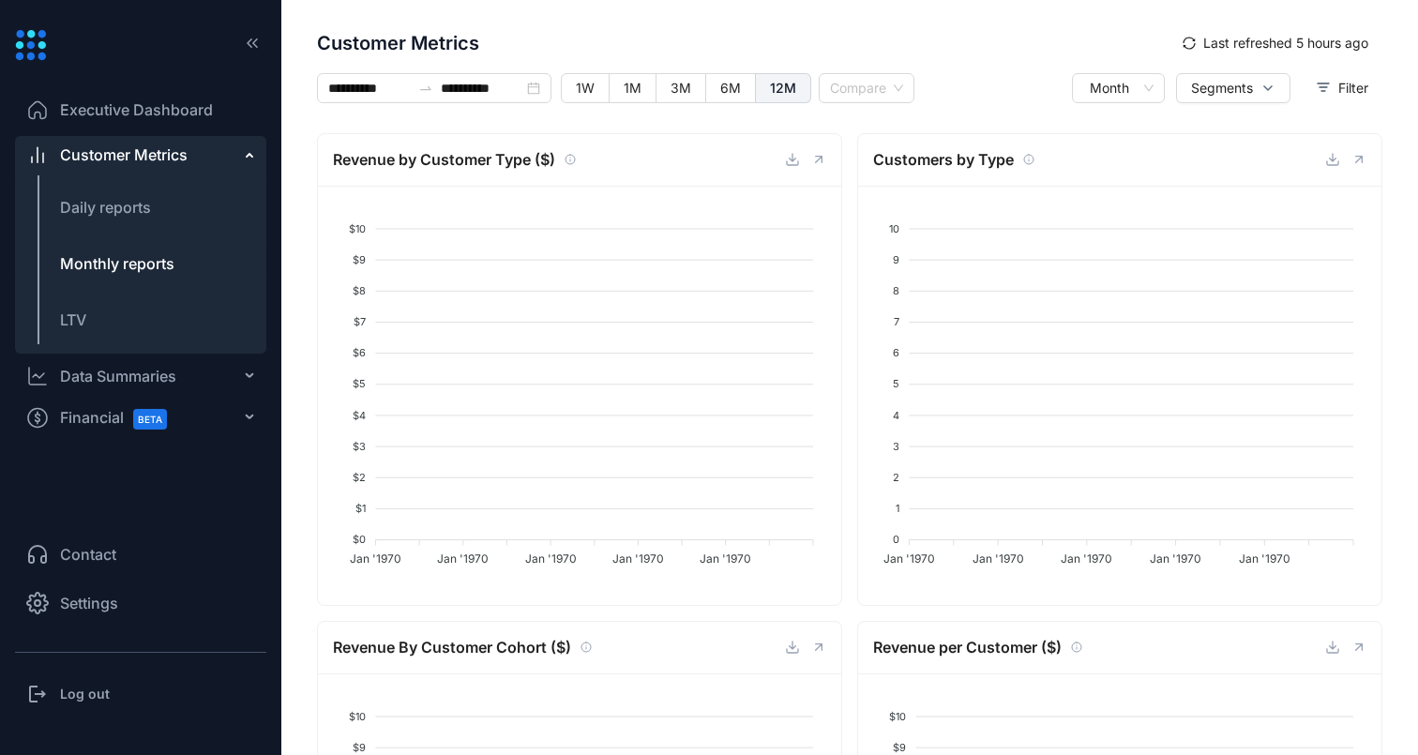
type input "**********"
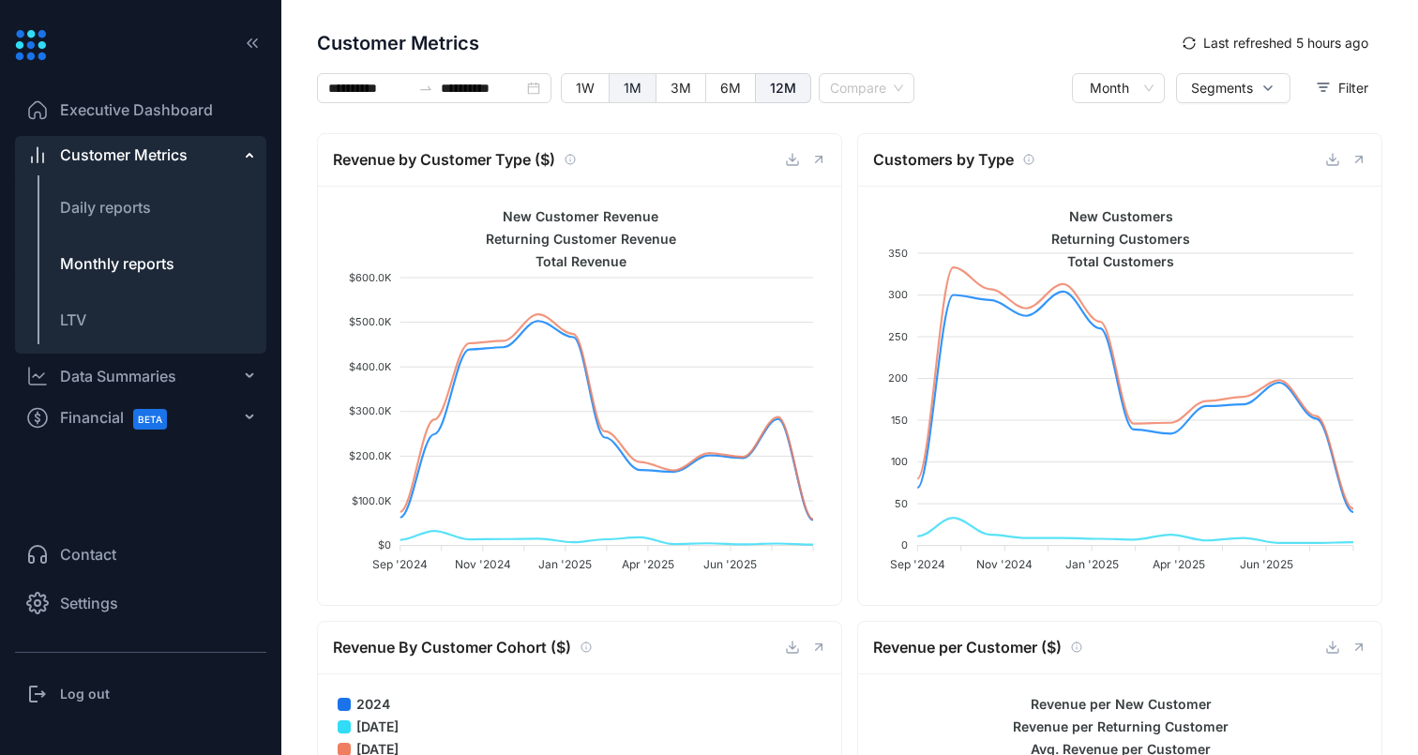
click at [628, 91] on span "1M" at bounding box center [633, 88] width 18 height 16
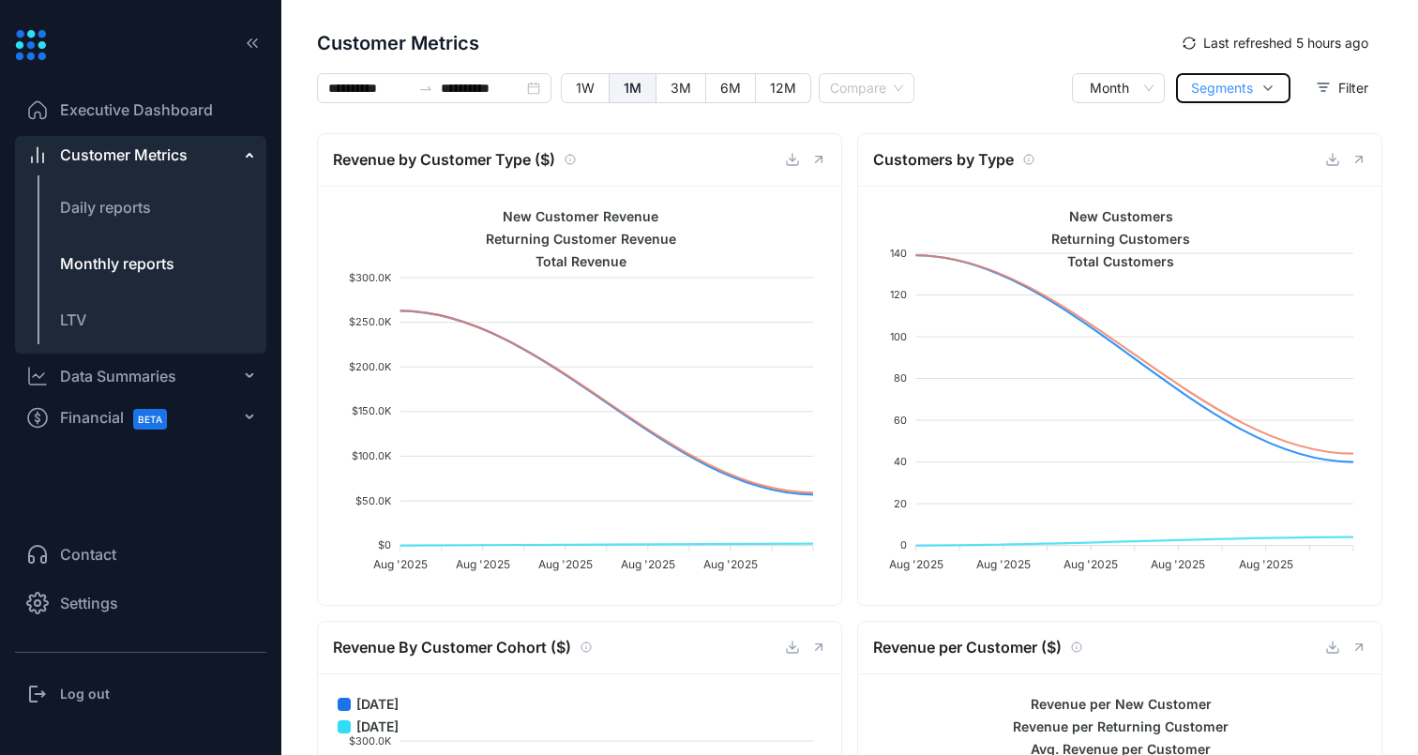
click at [1191, 97] on span "Segments" at bounding box center [1222, 88] width 62 height 21
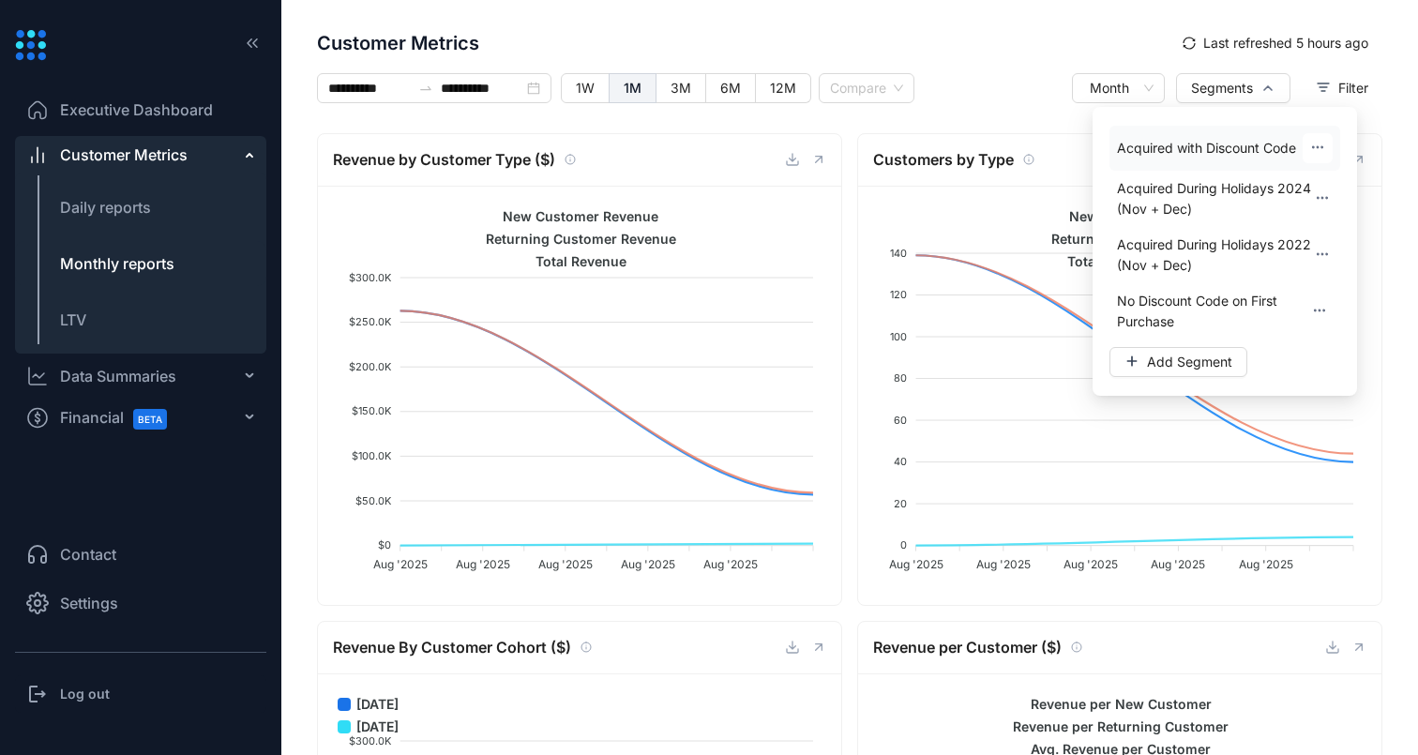
click at [1180, 149] on span "Acquired with Discount Code" at bounding box center [1206, 148] width 179 height 21
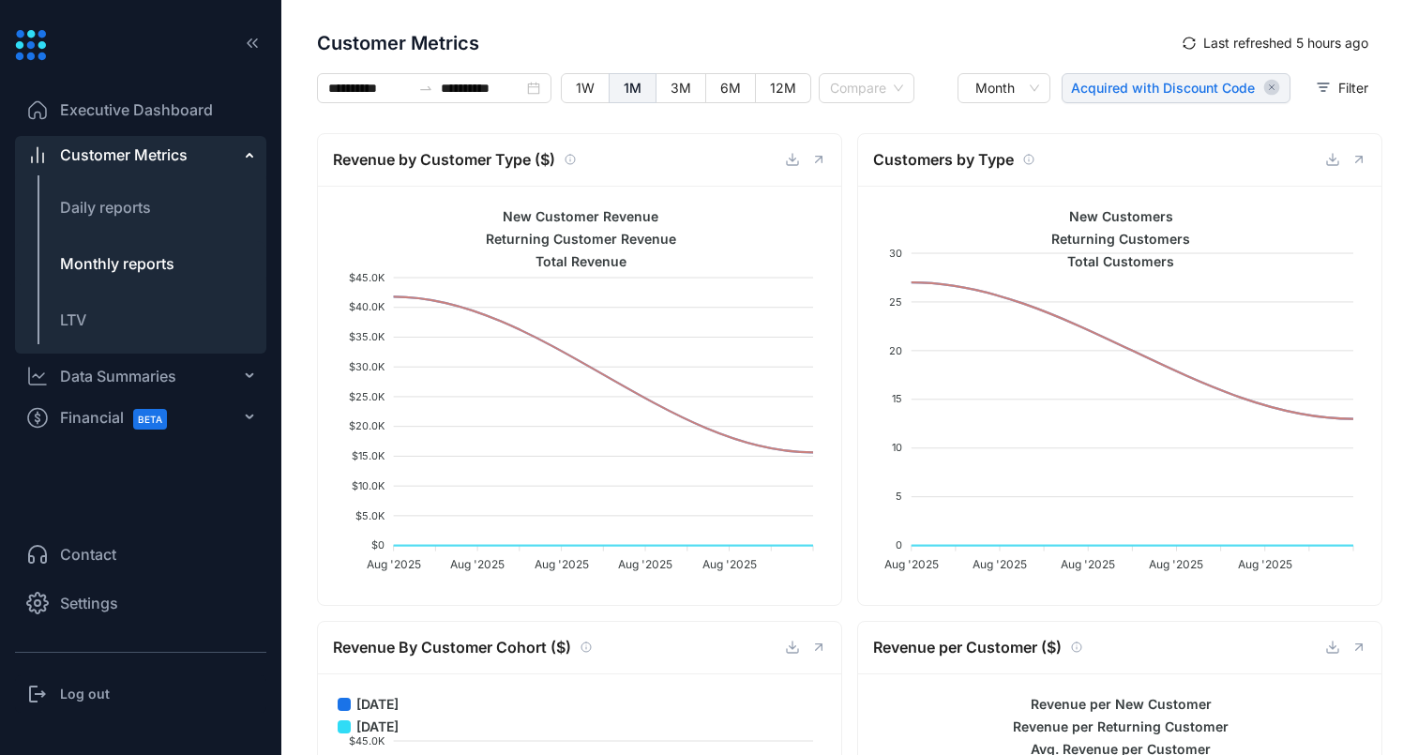
click at [1140, 81] on span "Acquired with Discount Code" at bounding box center [1163, 88] width 184 height 19
click at [1264, 87] on icon "button" at bounding box center [1272, 88] width 16 height 16
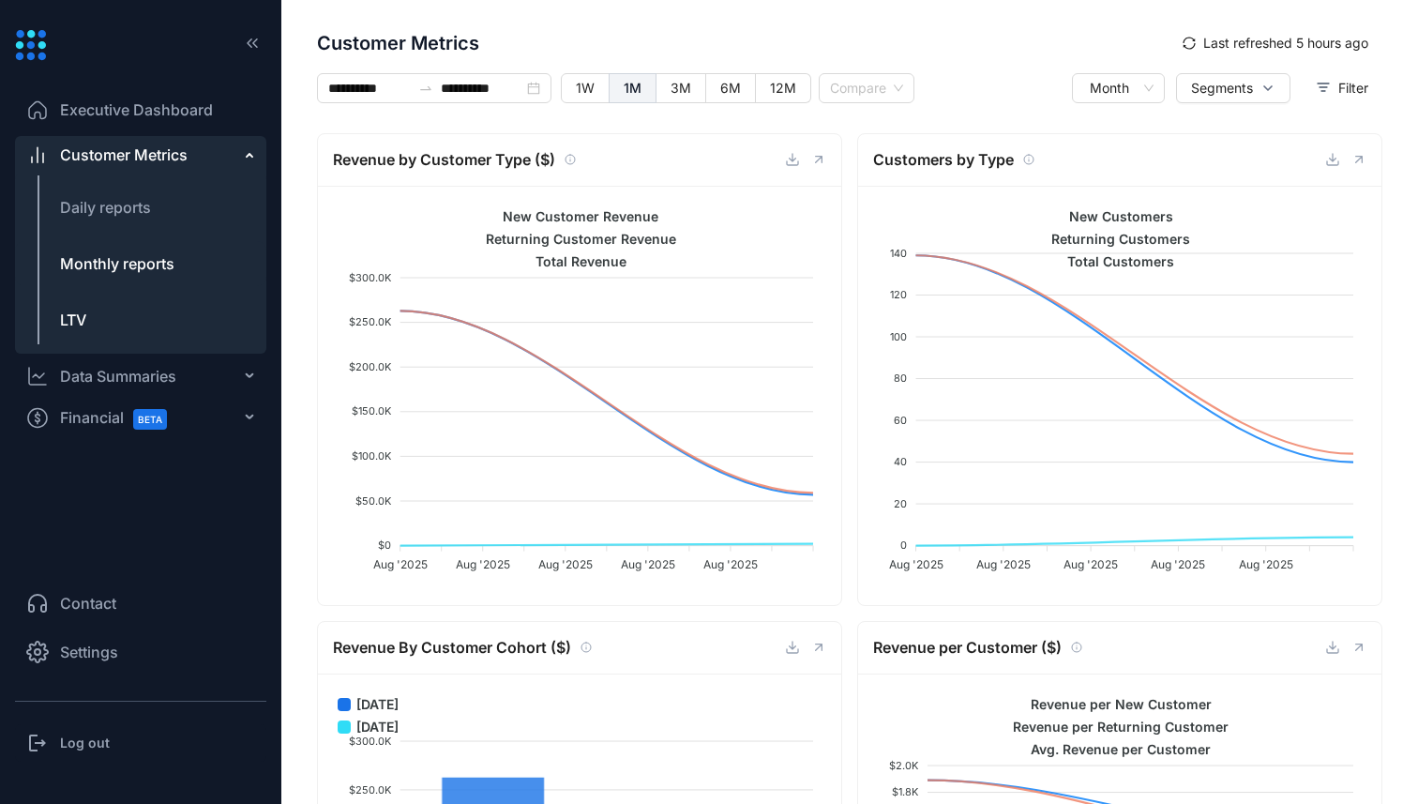
click at [111, 316] on li "LTV" at bounding box center [140, 319] width 251 height 45
type input "**********"
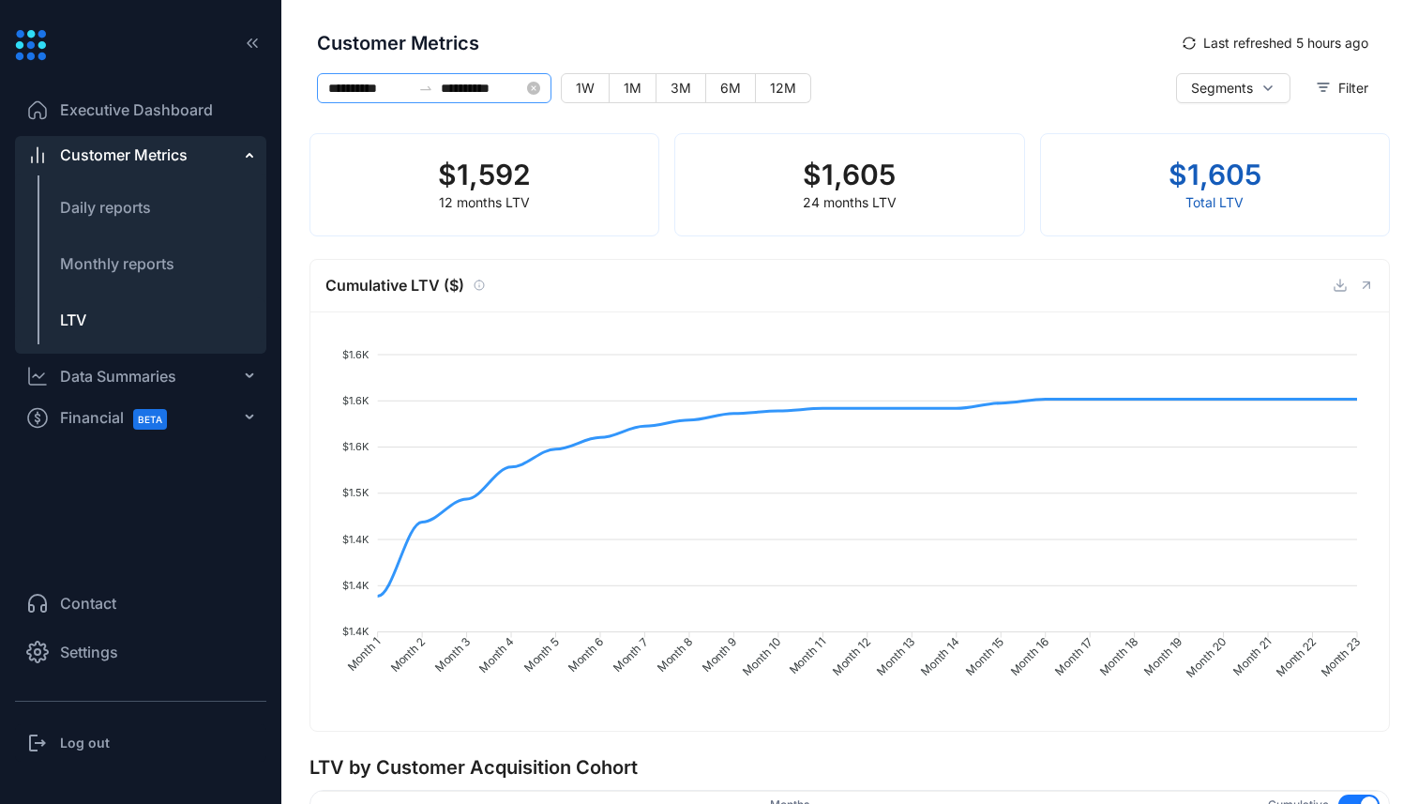
click at [413, 85] on div at bounding box center [426, 88] width 30 height 15
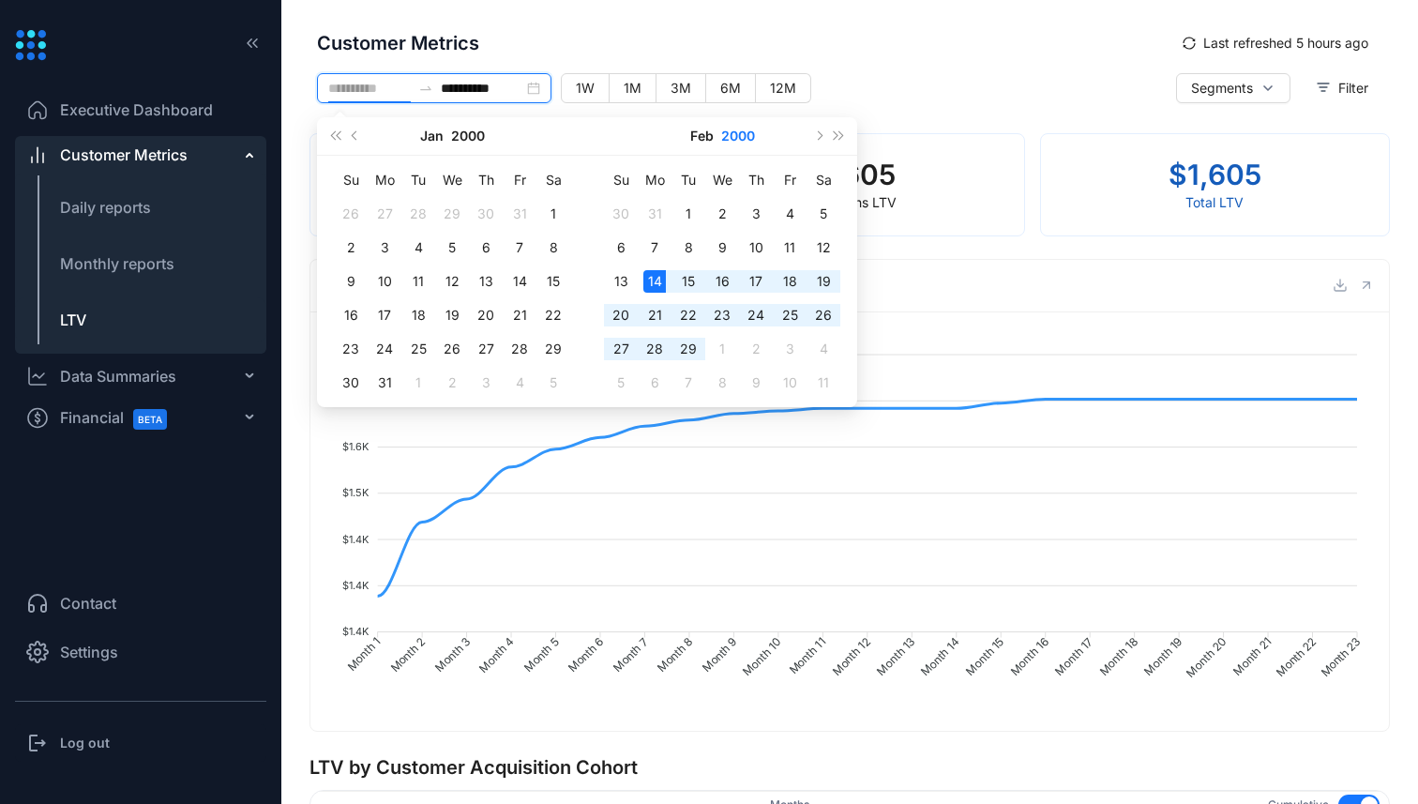
type input "**********"
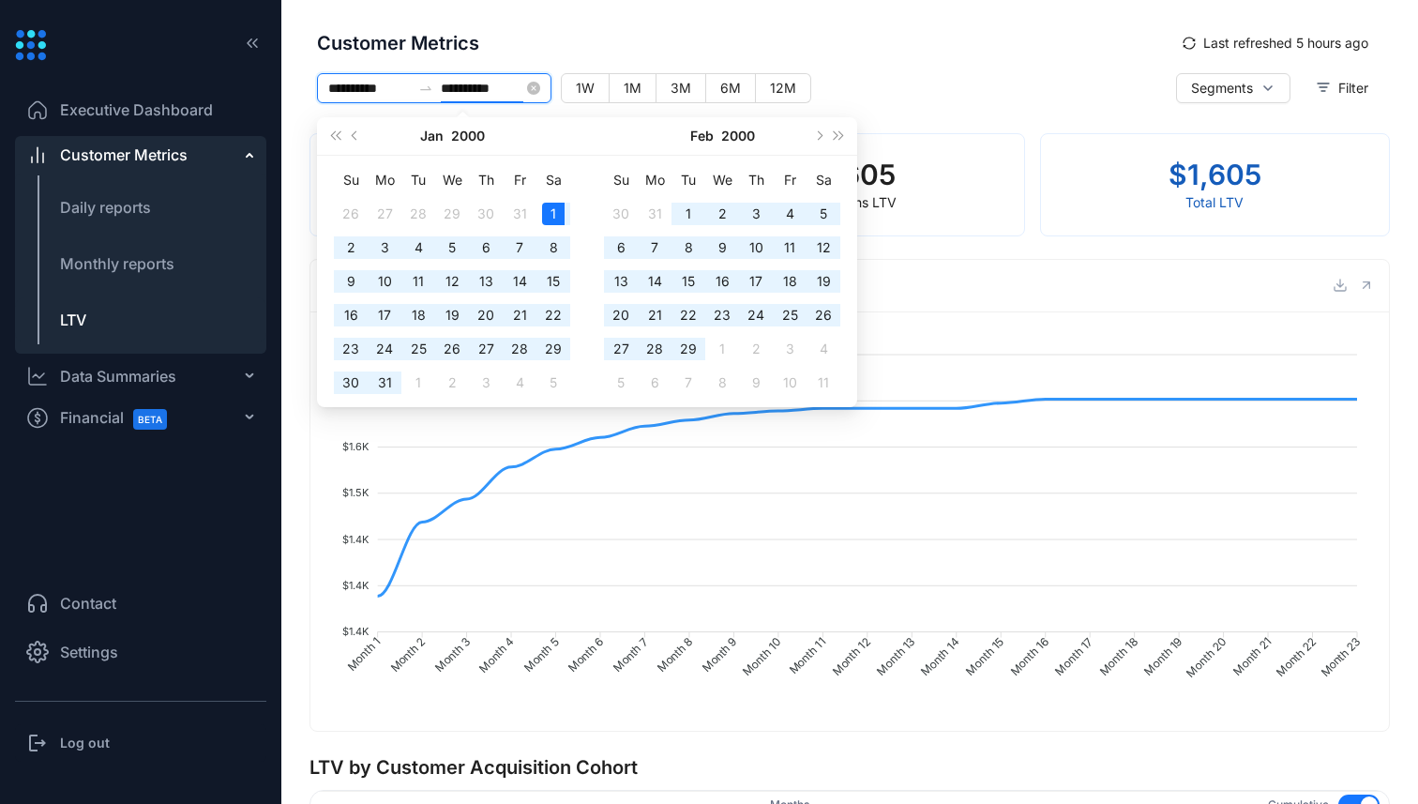
click at [457, 88] on input "**********" at bounding box center [482, 88] width 83 height 21
type input "**********"
click at [137, 204] on span "Daily reports" at bounding box center [105, 207] width 91 height 19
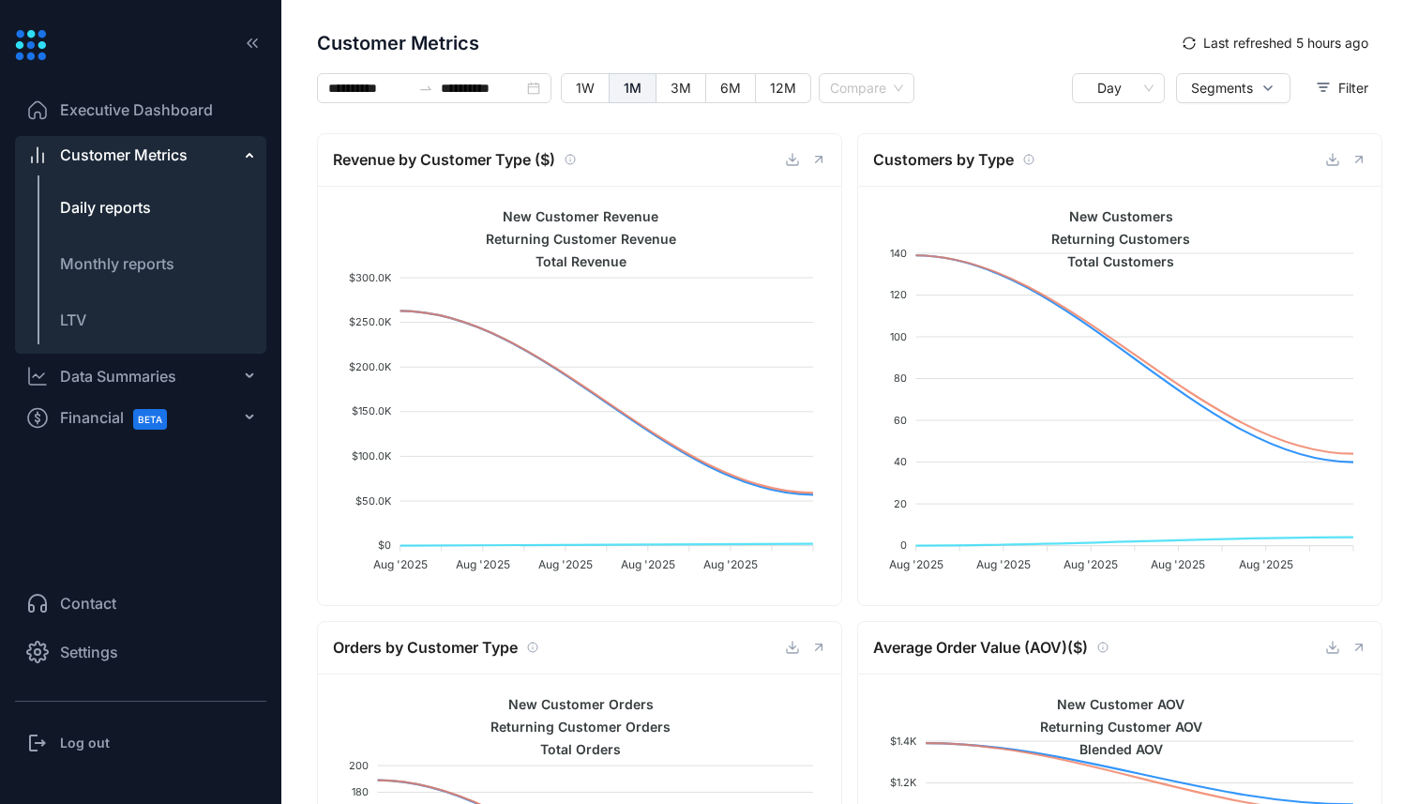
type input "**********"
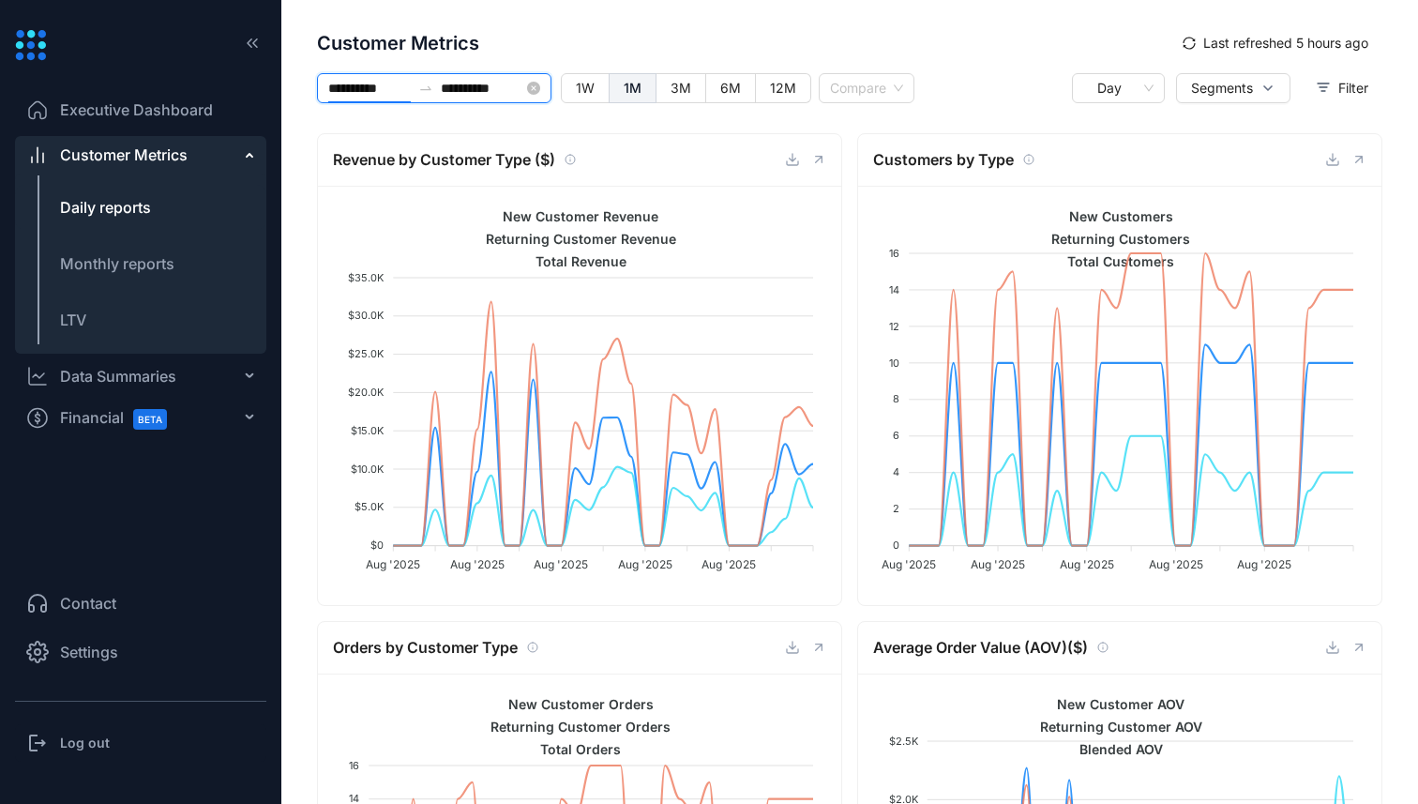
click at [385, 88] on input "**********" at bounding box center [369, 88] width 83 height 21
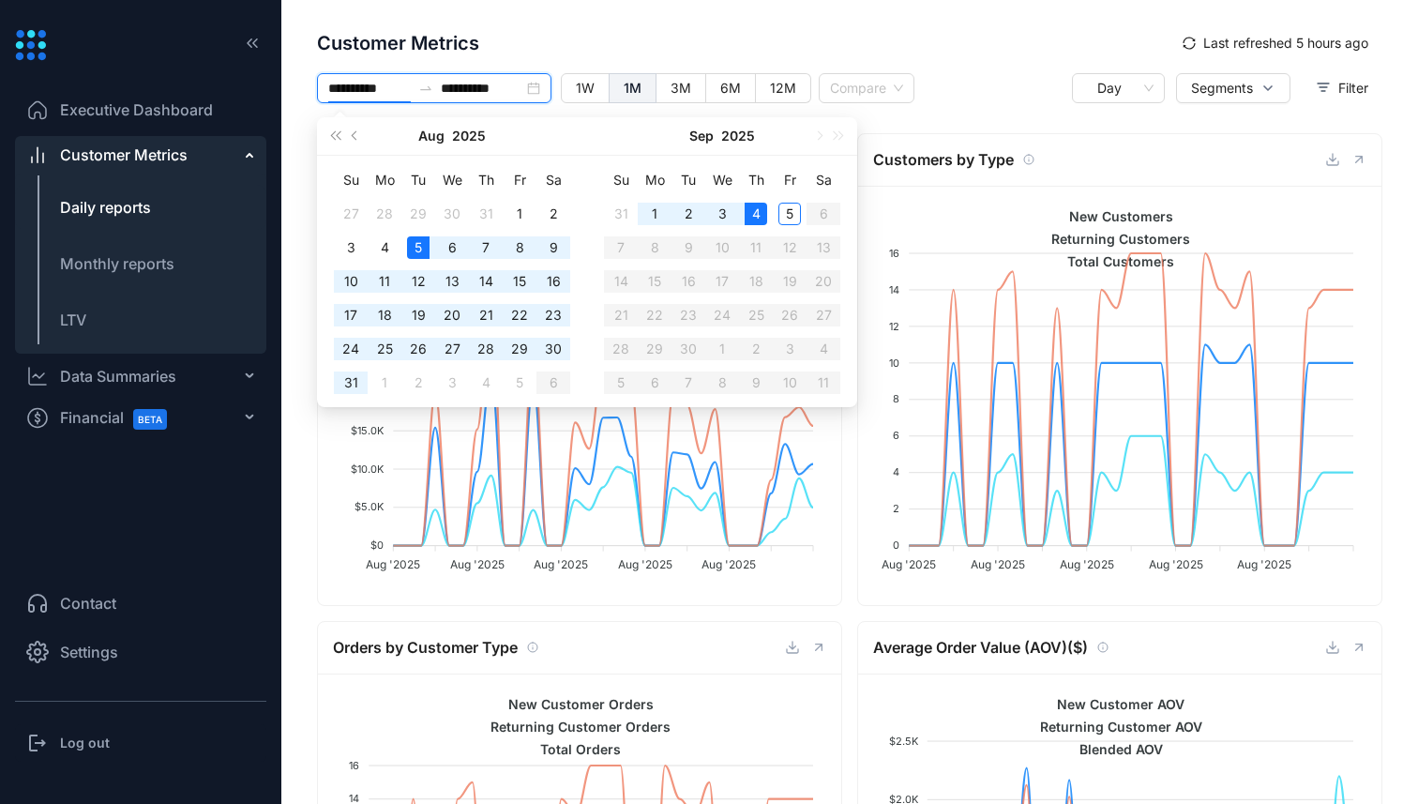
type input "**********"
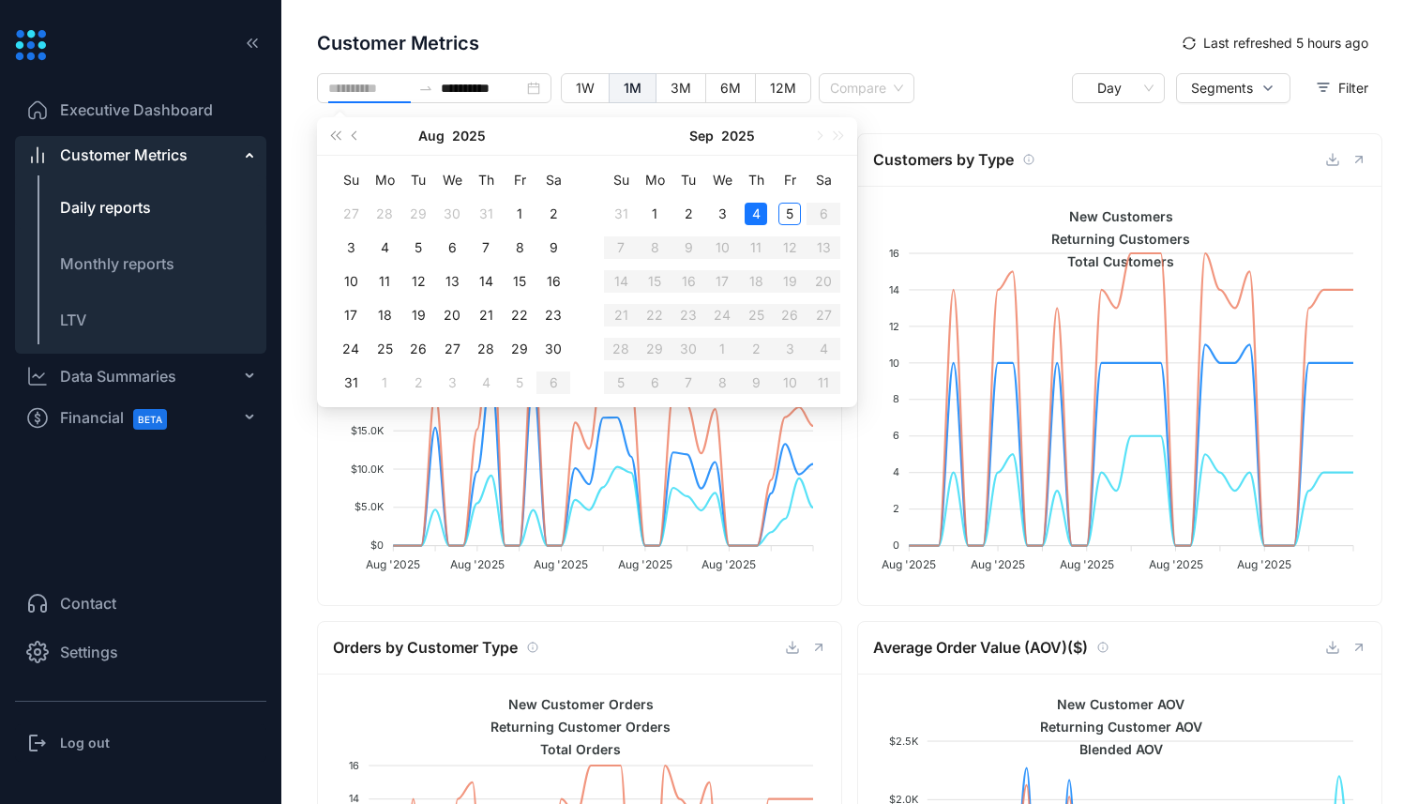
click at [759, 212] on div "4" at bounding box center [756, 214] width 23 height 23
